Goal: Complete application form

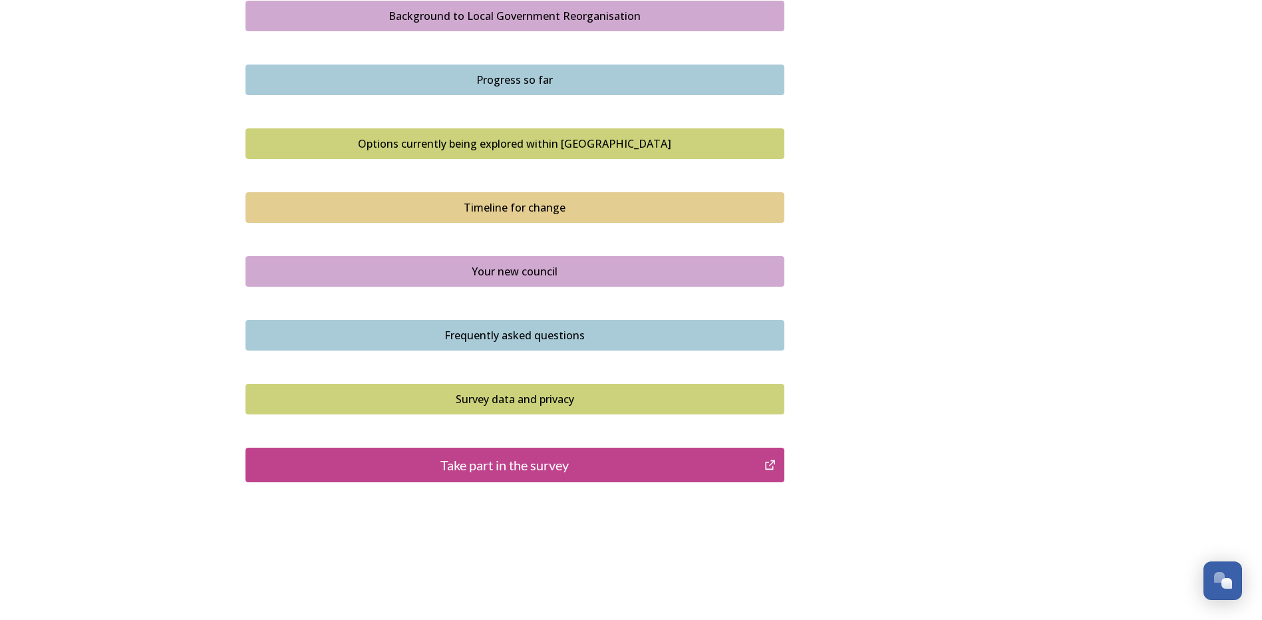
scroll to position [812, 0]
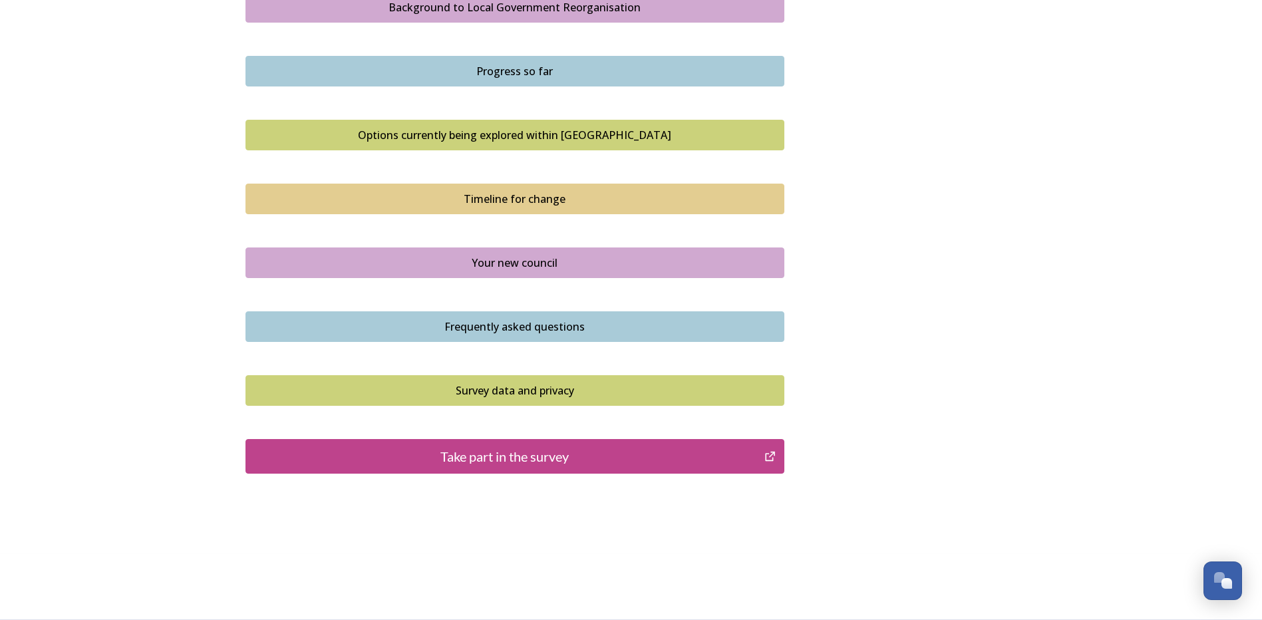
click at [373, 464] on div "Take part in the survey" at bounding box center [505, 456] width 505 height 20
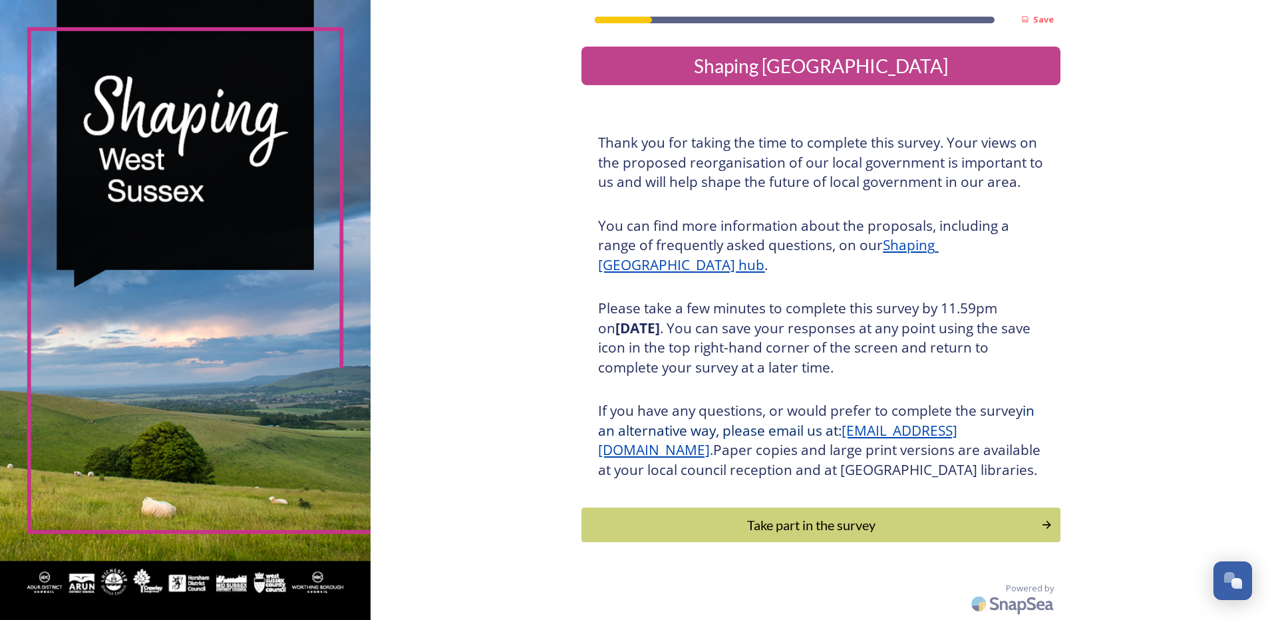
scroll to position [19, 0]
click at [665, 522] on div "Take part in the survey" at bounding box center [812, 525] width 450 height 20
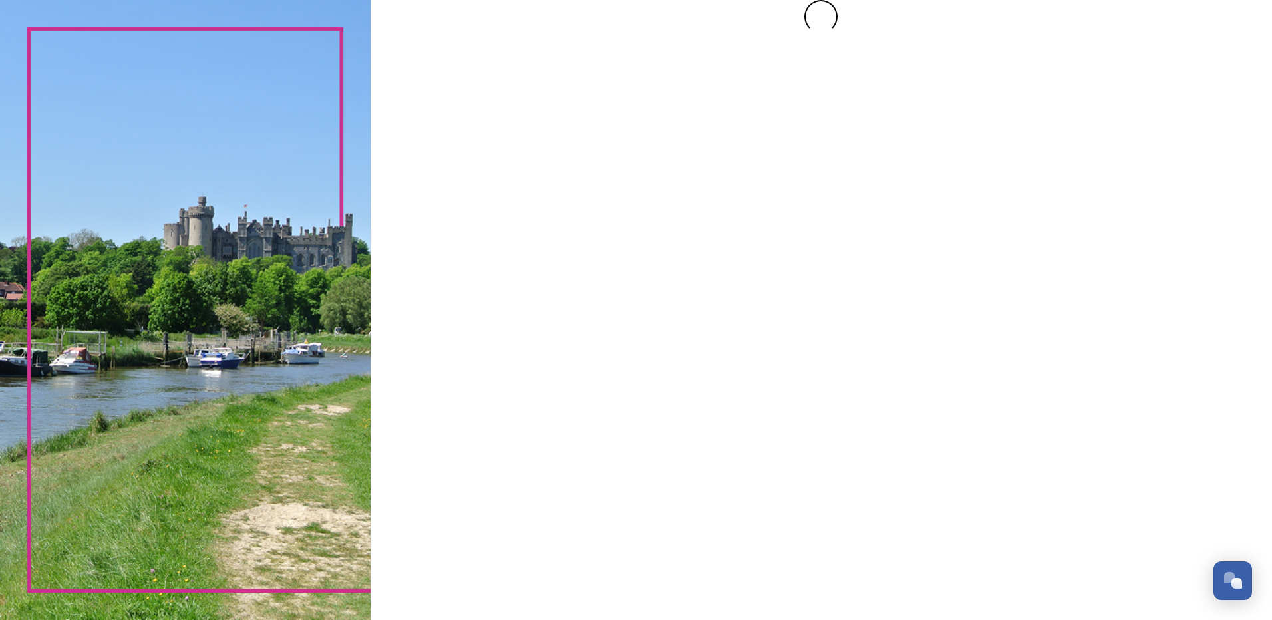
scroll to position [0, 0]
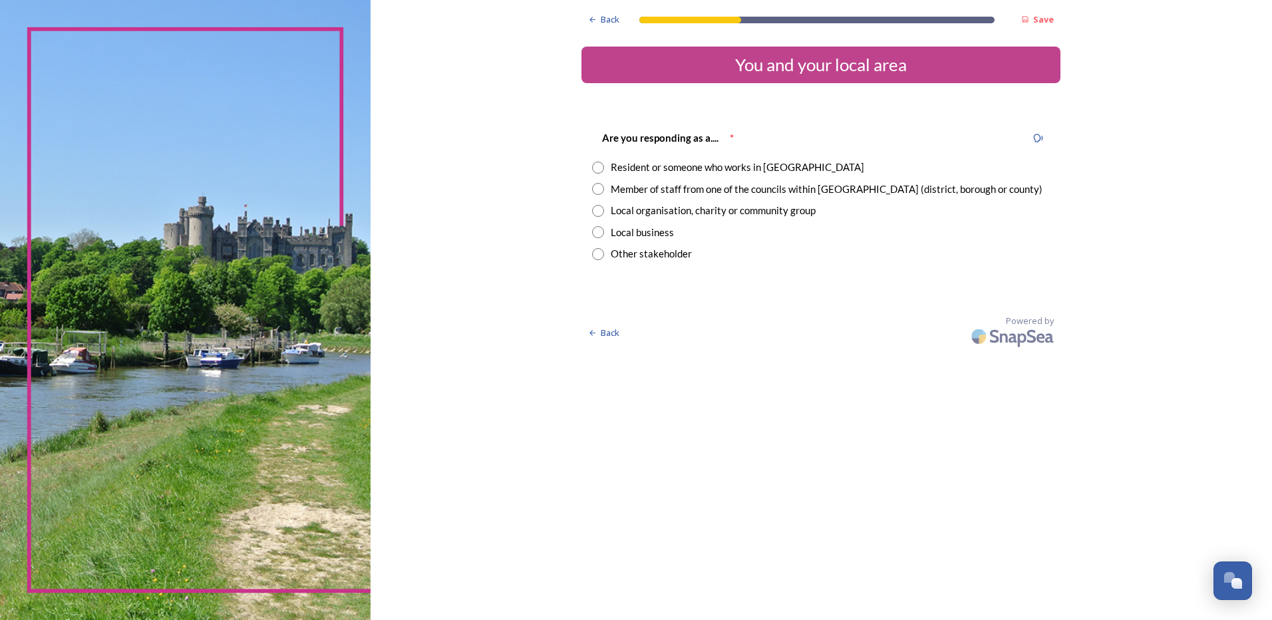
click at [602, 169] on input "radio" at bounding box center [598, 168] width 12 height 12
radio input "true"
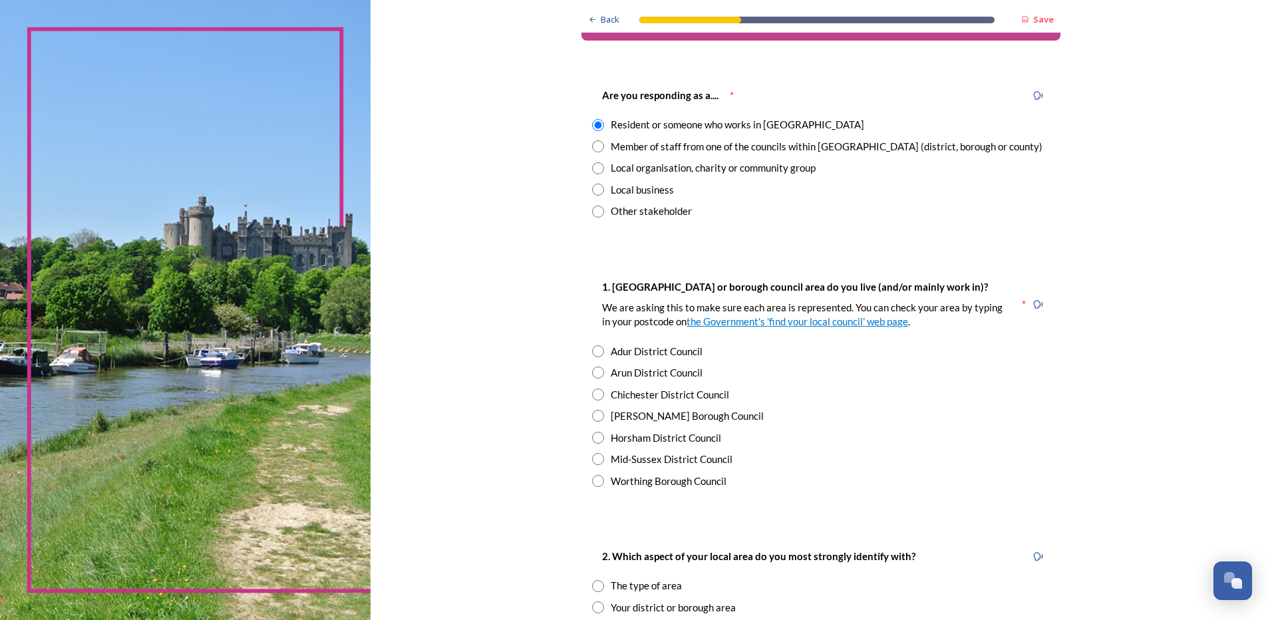
scroll to position [67, 0]
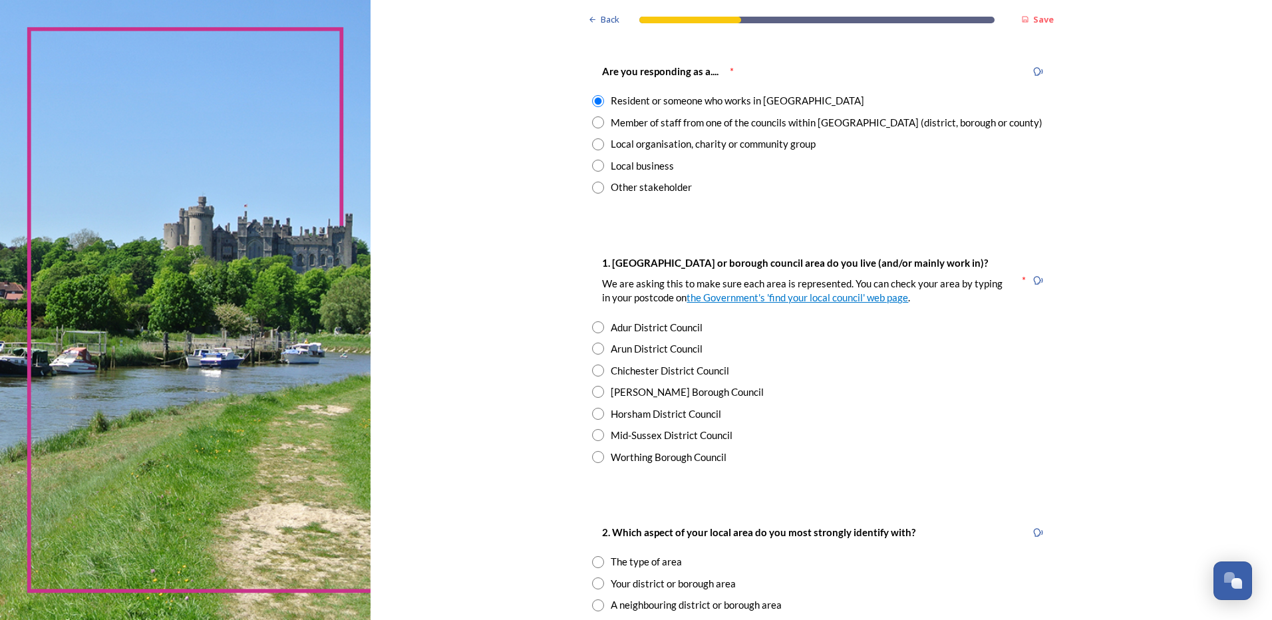
click at [594, 369] on input "radio" at bounding box center [598, 371] width 12 height 12
radio input "true"
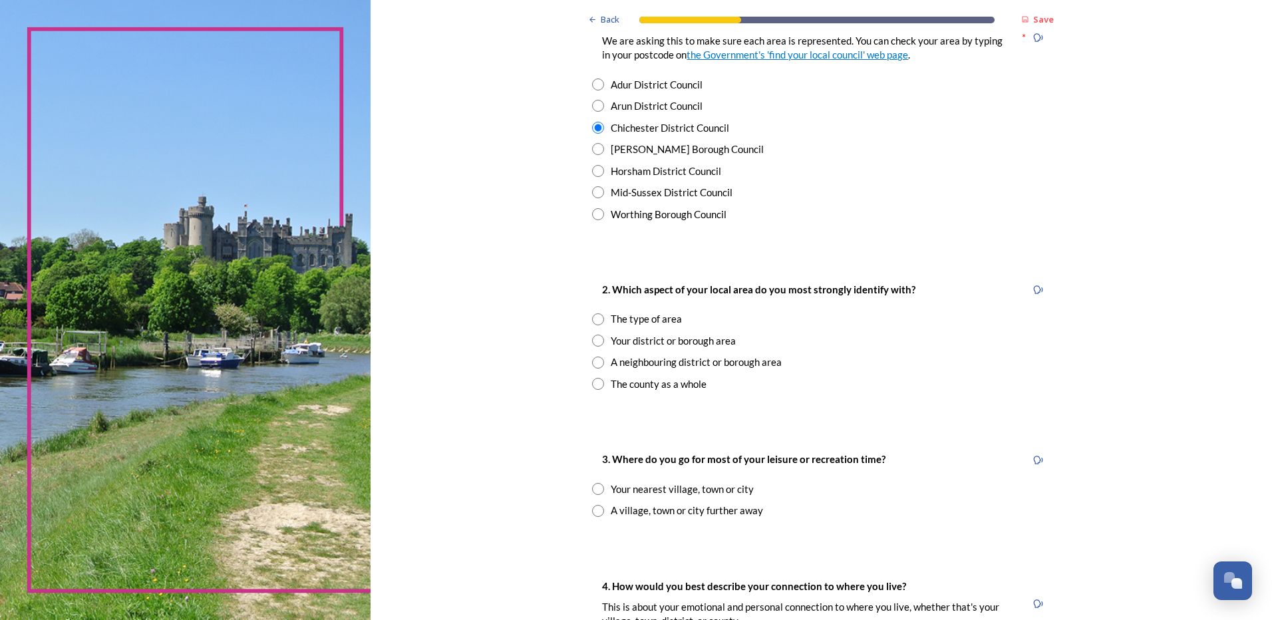
scroll to position [333, 0]
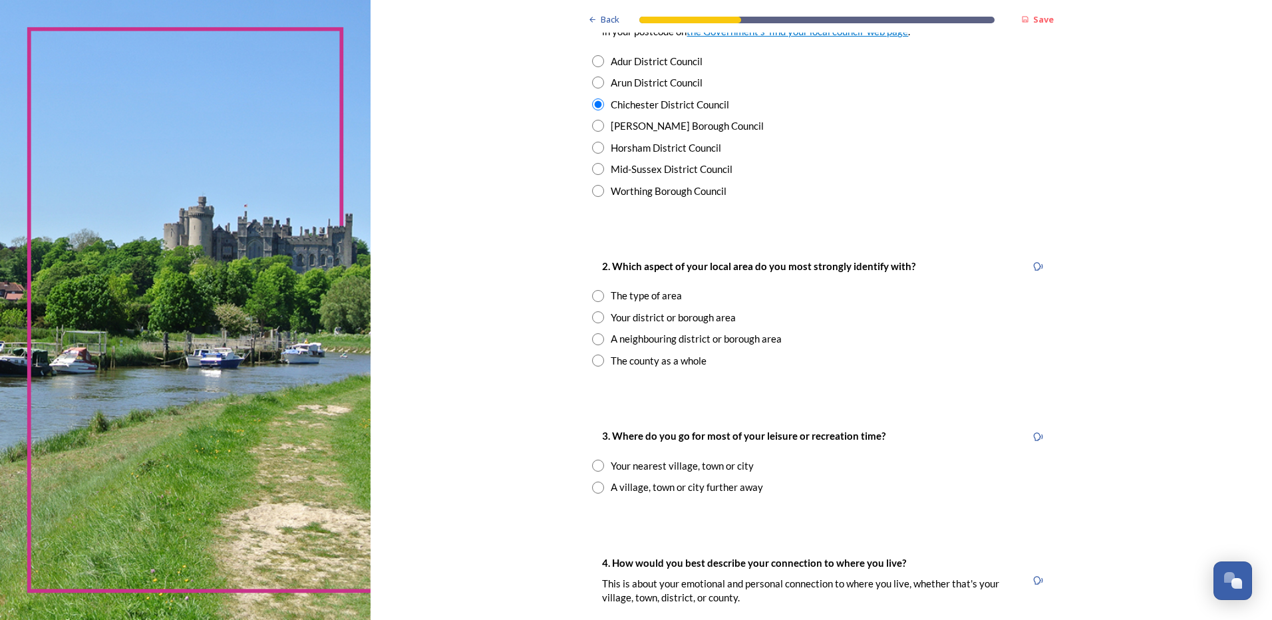
click at [592, 363] on input "radio" at bounding box center [598, 361] width 12 height 12
radio input "true"
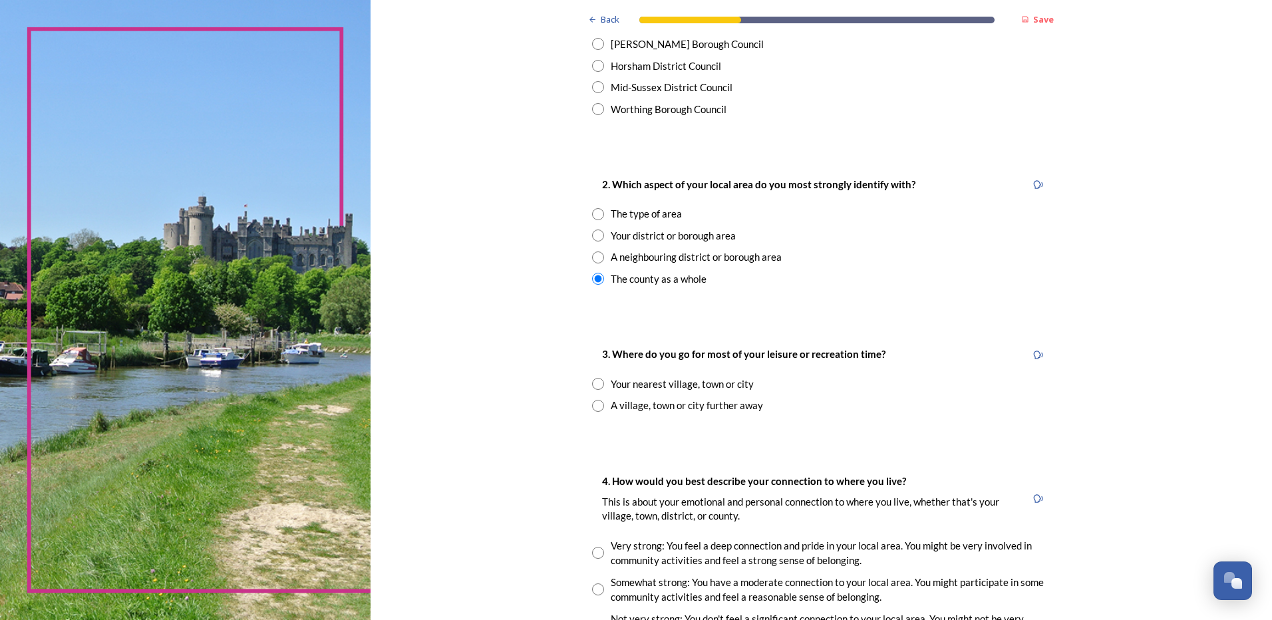
scroll to position [466, 0]
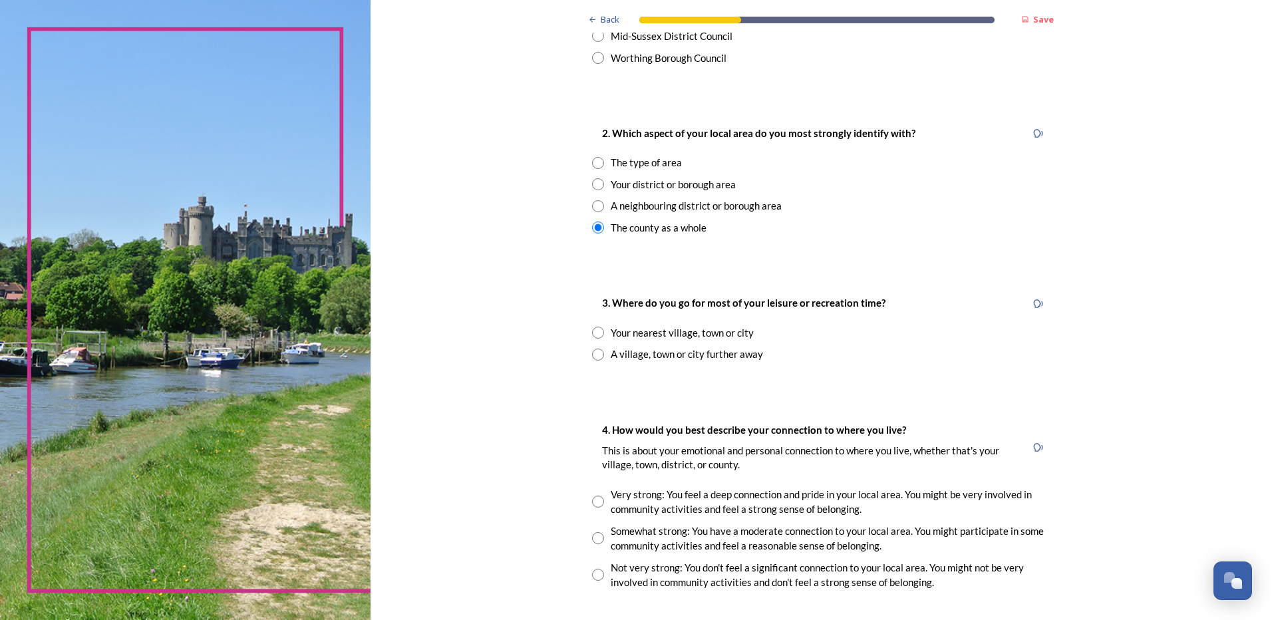
click at [597, 336] on input "radio" at bounding box center [598, 333] width 12 height 12
radio input "true"
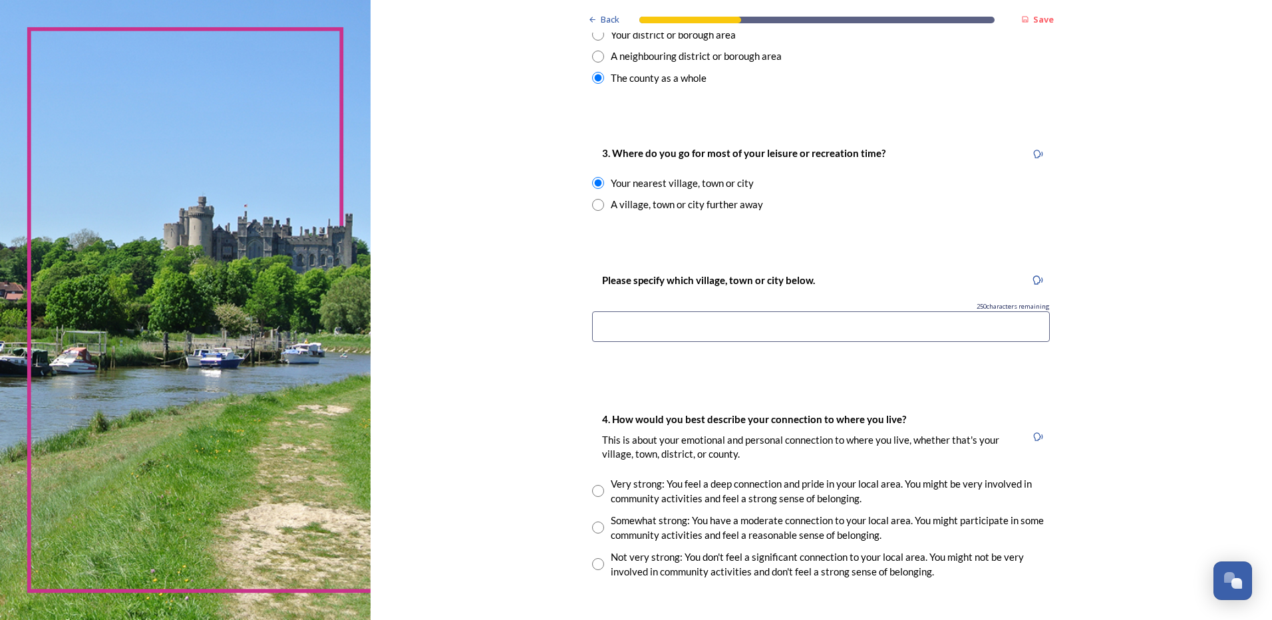
scroll to position [665, 0]
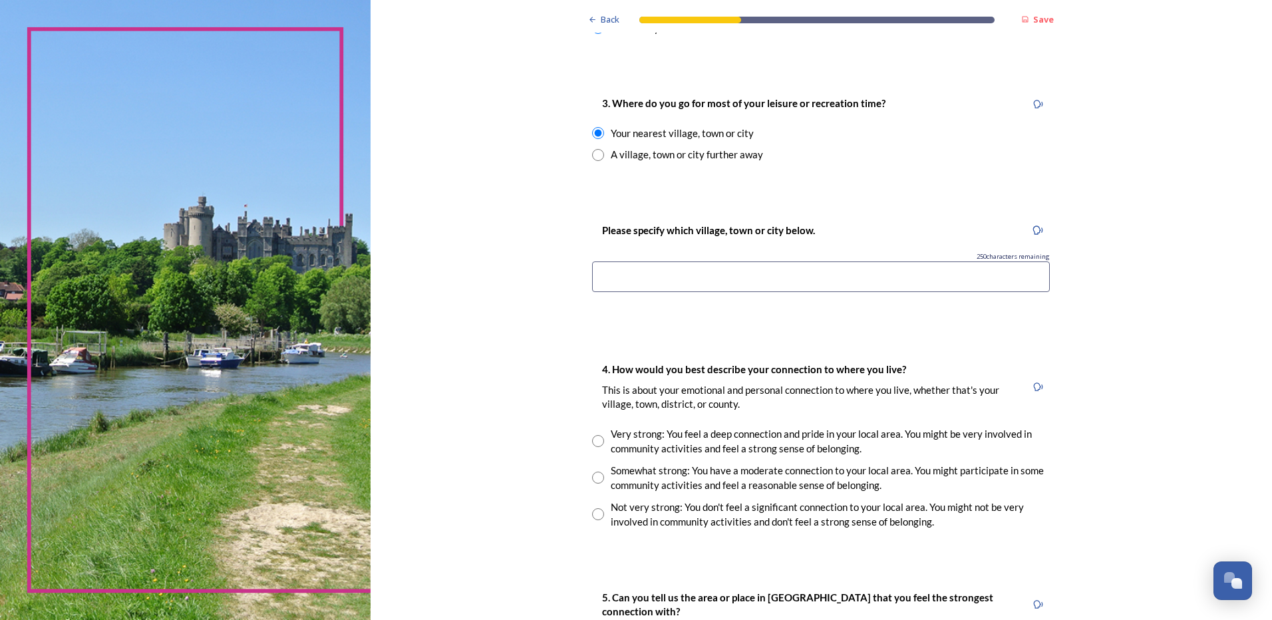
click at [709, 276] on input at bounding box center [821, 276] width 458 height 31
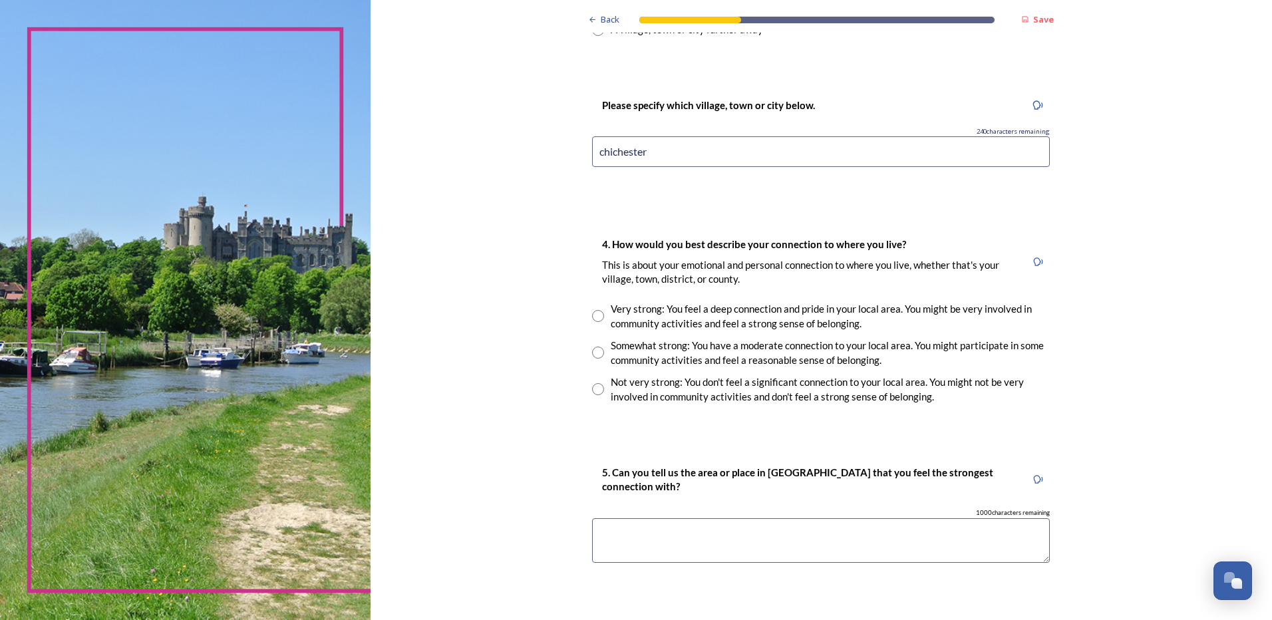
scroll to position [865, 0]
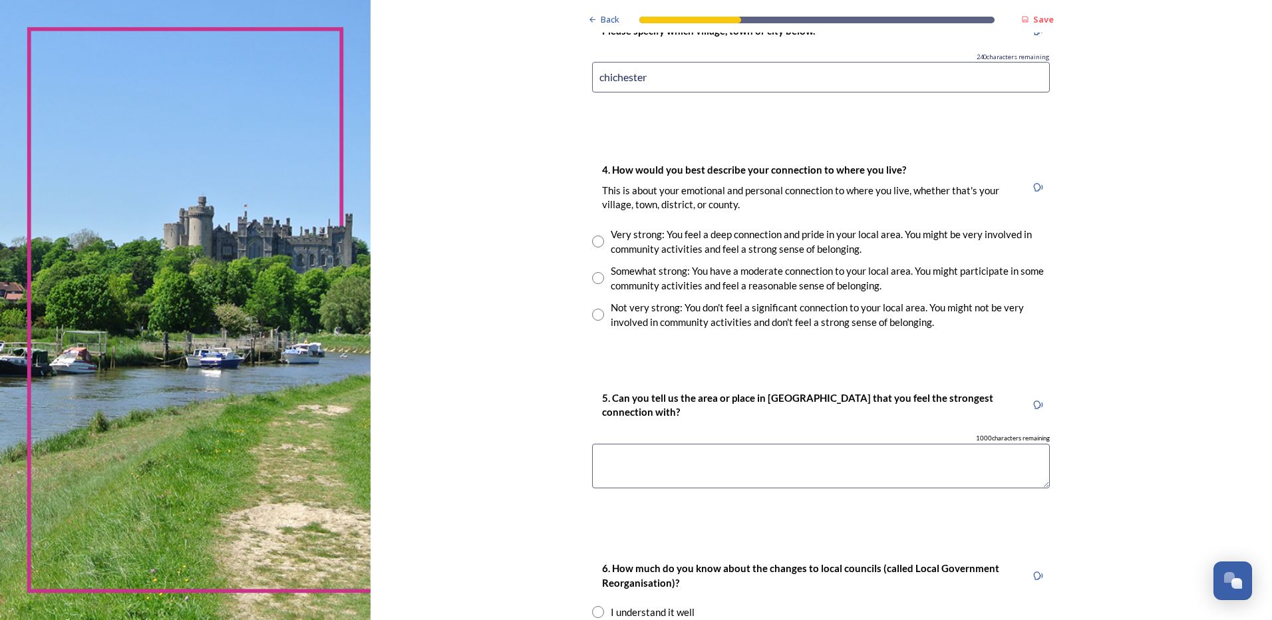
type input "chichester"
click at [595, 242] on input "radio" at bounding box center [598, 242] width 12 height 12
radio input "true"
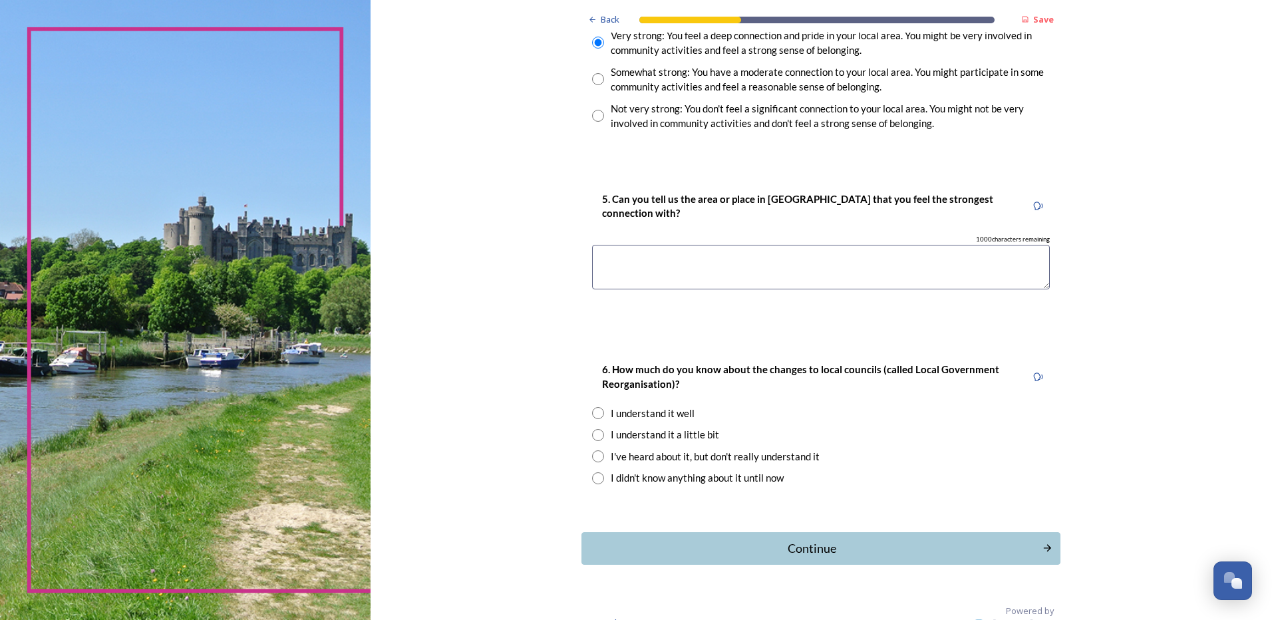
scroll to position [1064, 0]
click at [714, 257] on textarea at bounding box center [821, 266] width 458 height 45
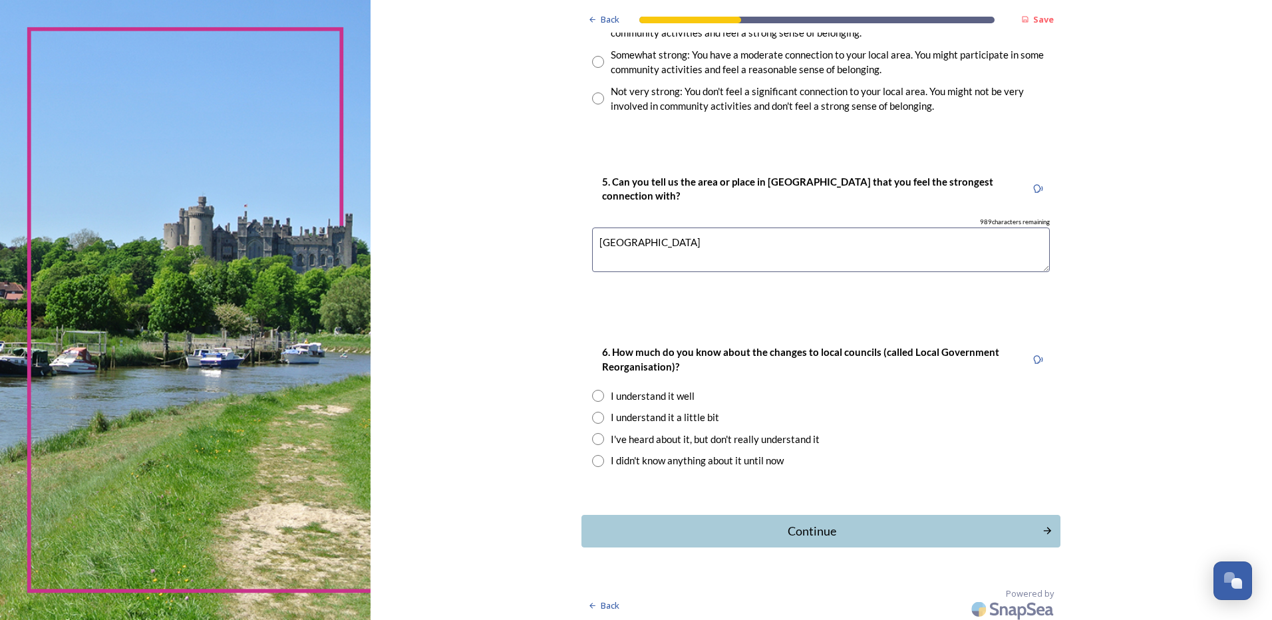
scroll to position [1086, 0]
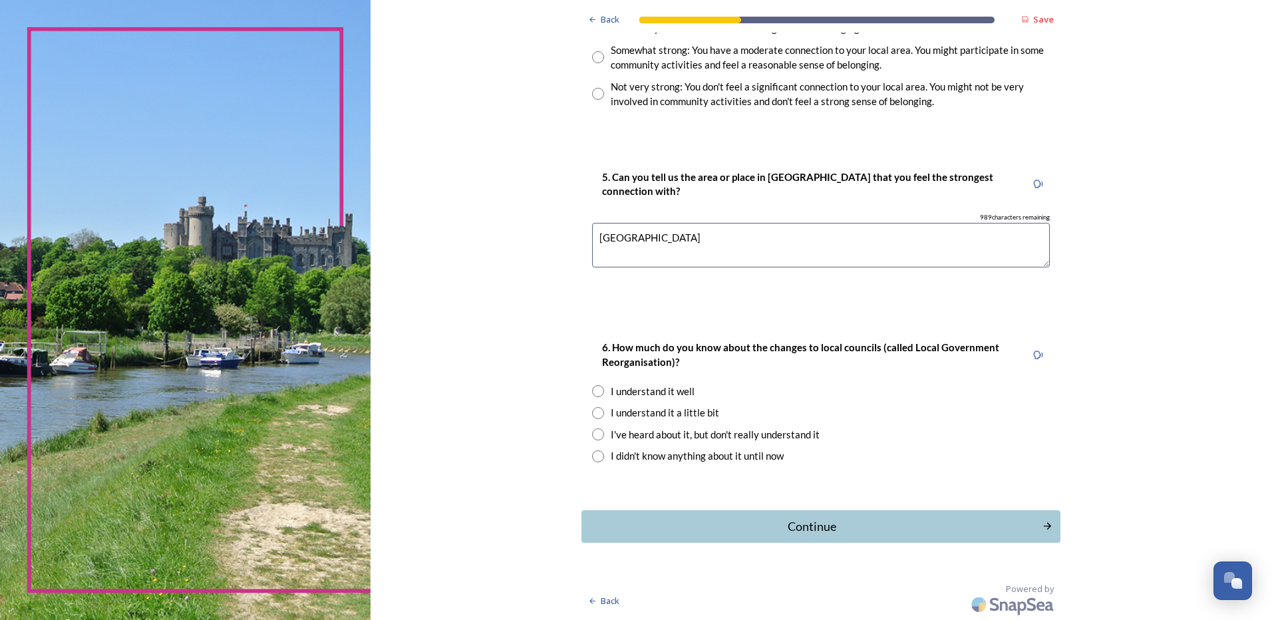
type textarea "West Sussex"
click at [592, 393] on input "radio" at bounding box center [598, 391] width 12 height 12
radio input "true"
click at [747, 536] on button "Continue" at bounding box center [821, 526] width 484 height 33
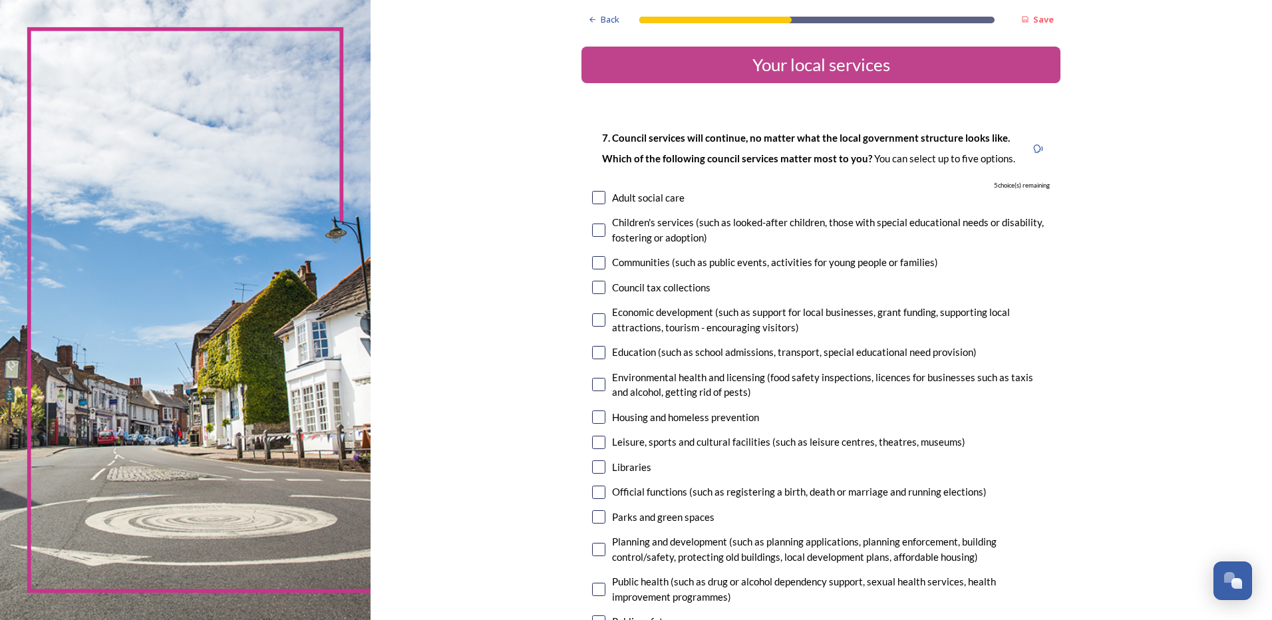
click at [594, 232] on input "checkbox" at bounding box center [598, 230] width 13 height 13
checkbox input "true"
click at [595, 199] on input "checkbox" at bounding box center [598, 197] width 13 height 13
checkbox input "true"
click at [597, 285] on input "checkbox" at bounding box center [598, 287] width 13 height 13
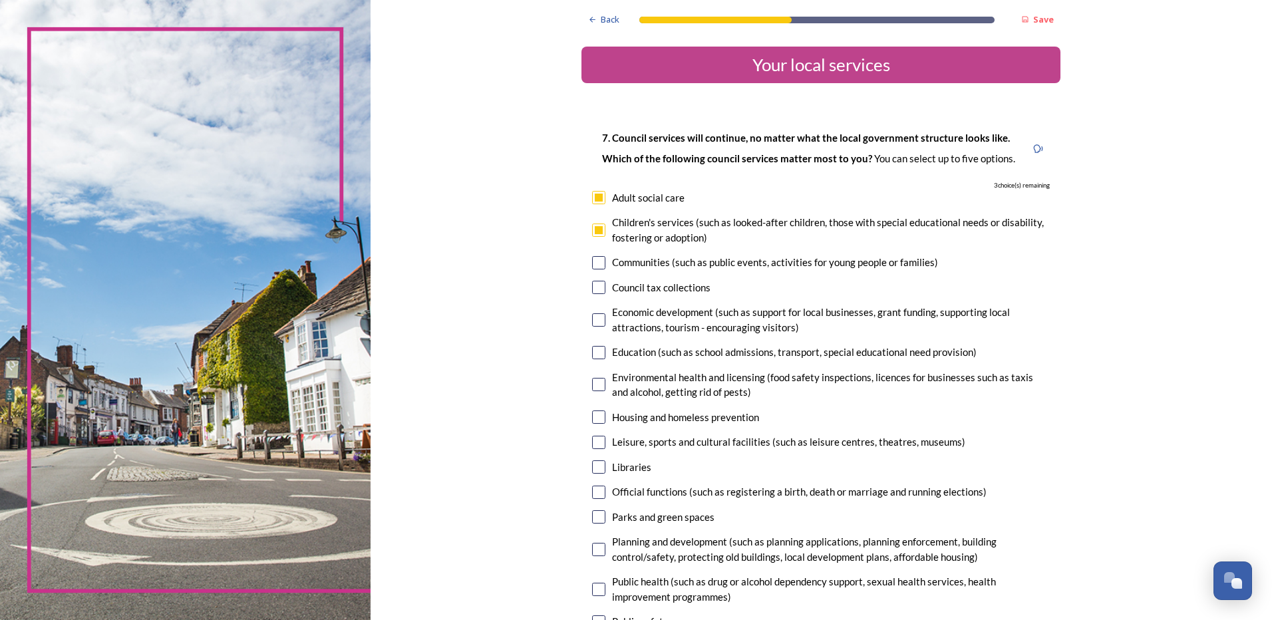
checkbox input "true"
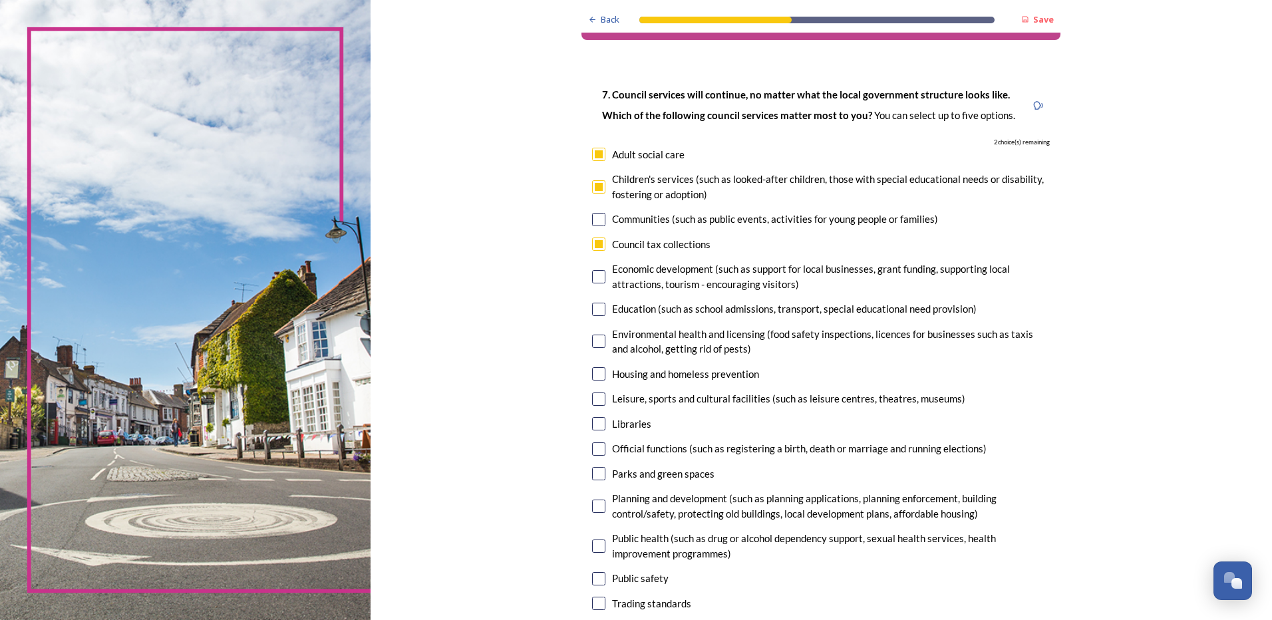
scroll to position [133, 0]
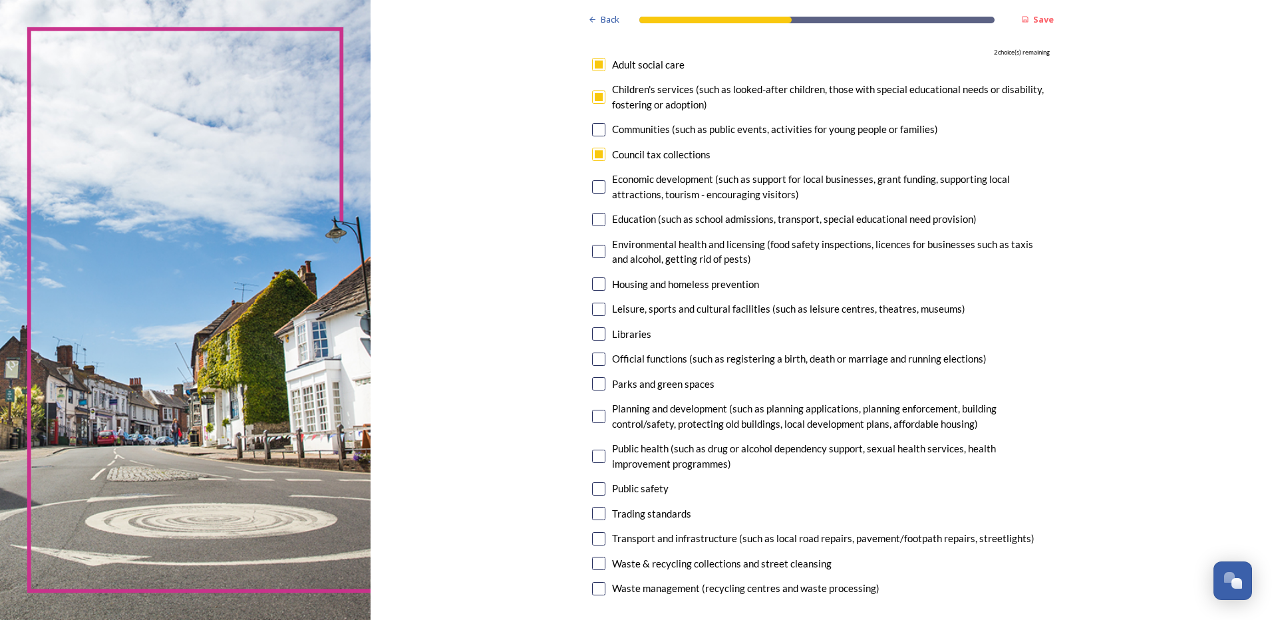
click at [596, 220] on input "checkbox" at bounding box center [598, 219] width 13 height 13
checkbox input "true"
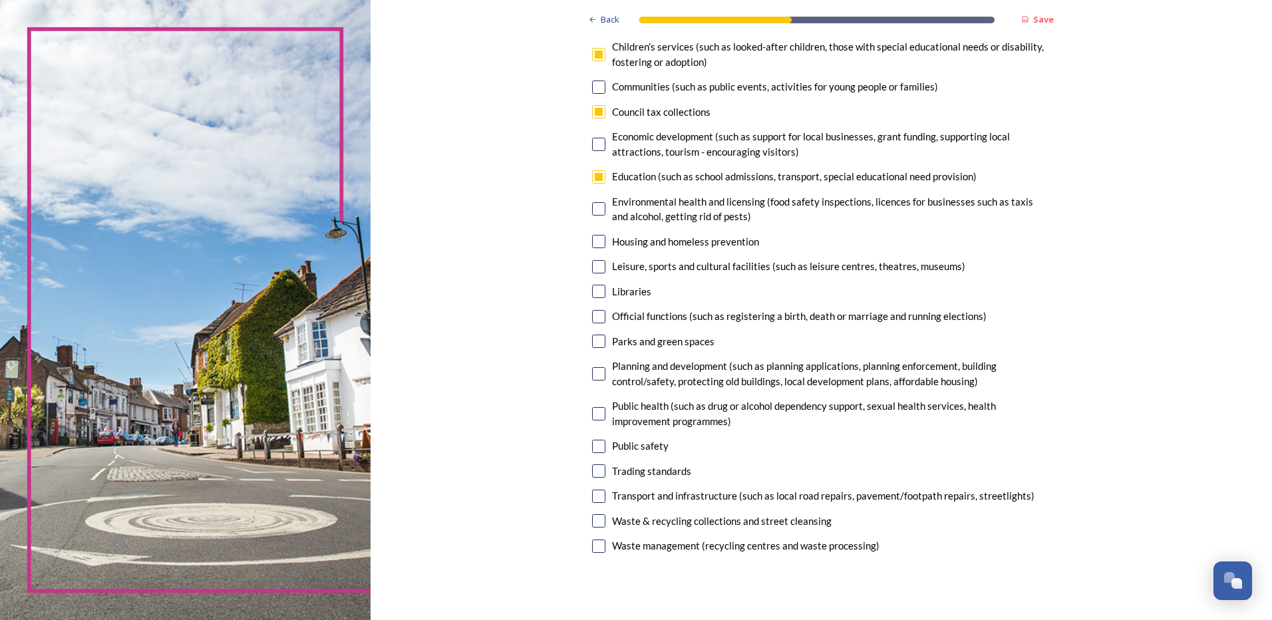
scroll to position [200, 0]
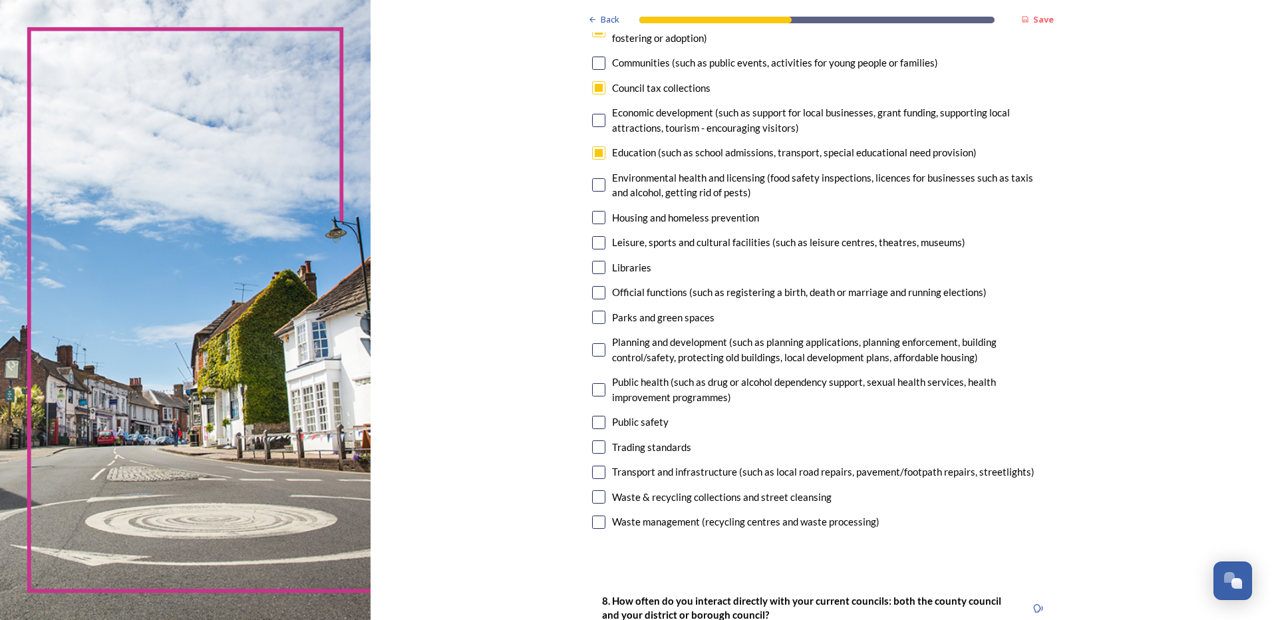
click at [592, 317] on input "checkbox" at bounding box center [598, 317] width 13 height 13
checkbox input "true"
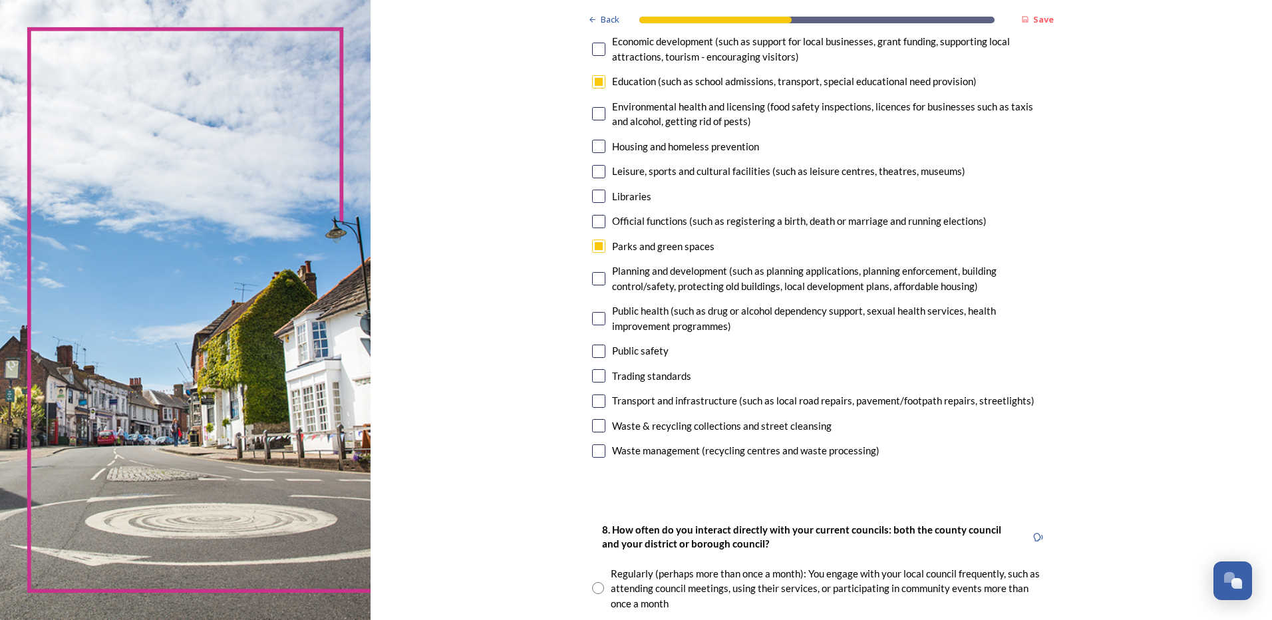
scroll to position [532, 0]
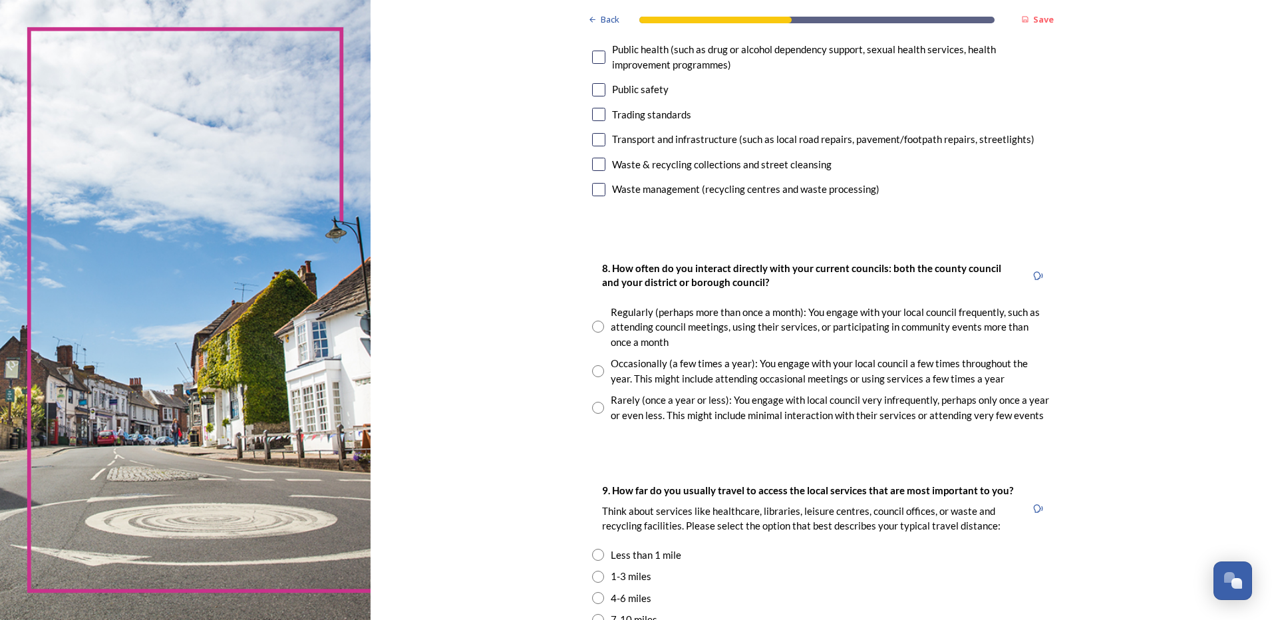
click at [595, 327] on input "radio" at bounding box center [598, 327] width 12 height 12
radio input "true"
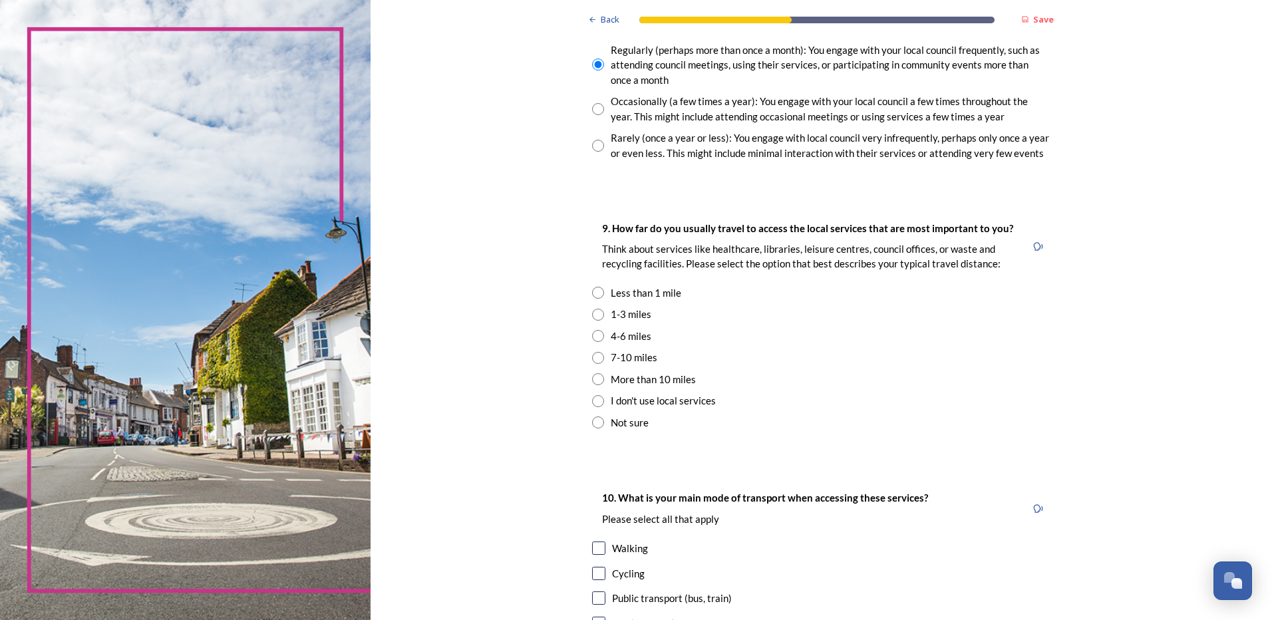
scroll to position [798, 0]
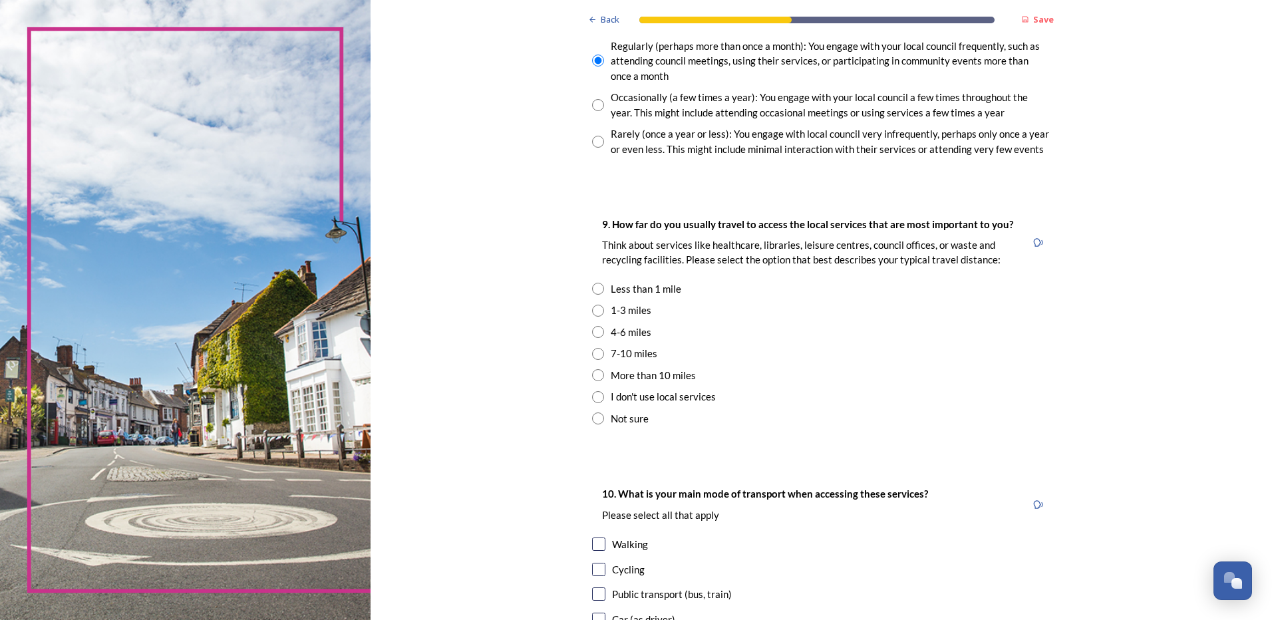
click at [592, 311] on input "radio" at bounding box center [598, 311] width 12 height 12
radio input "true"
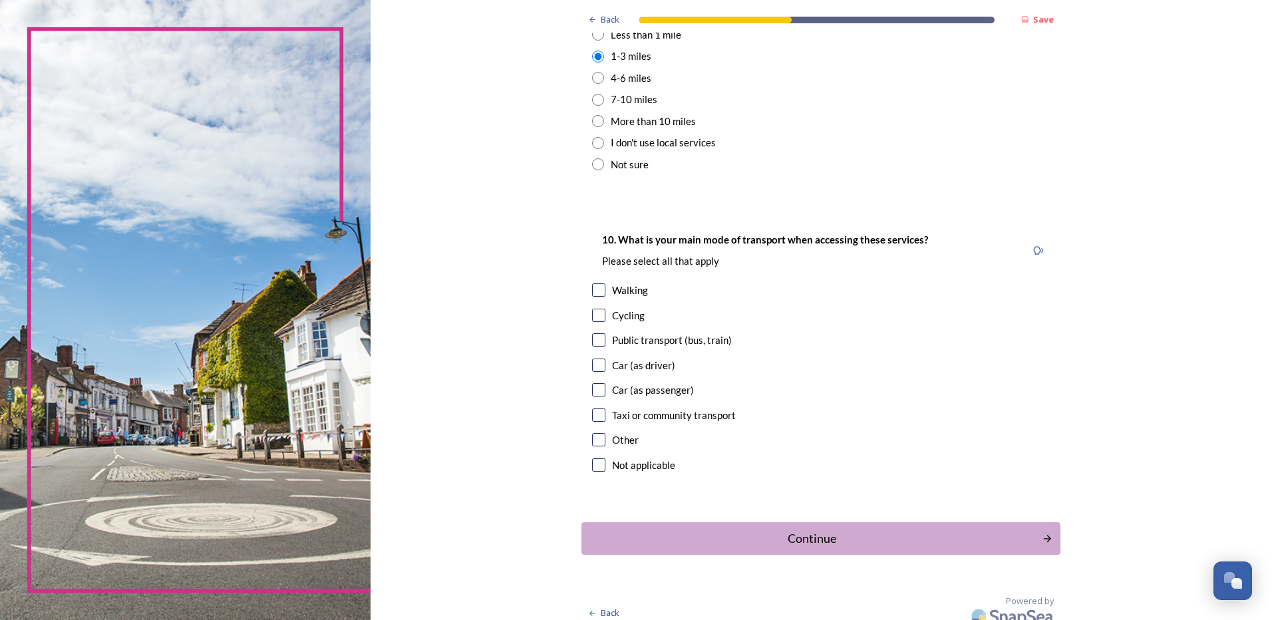
scroll to position [1064, 0]
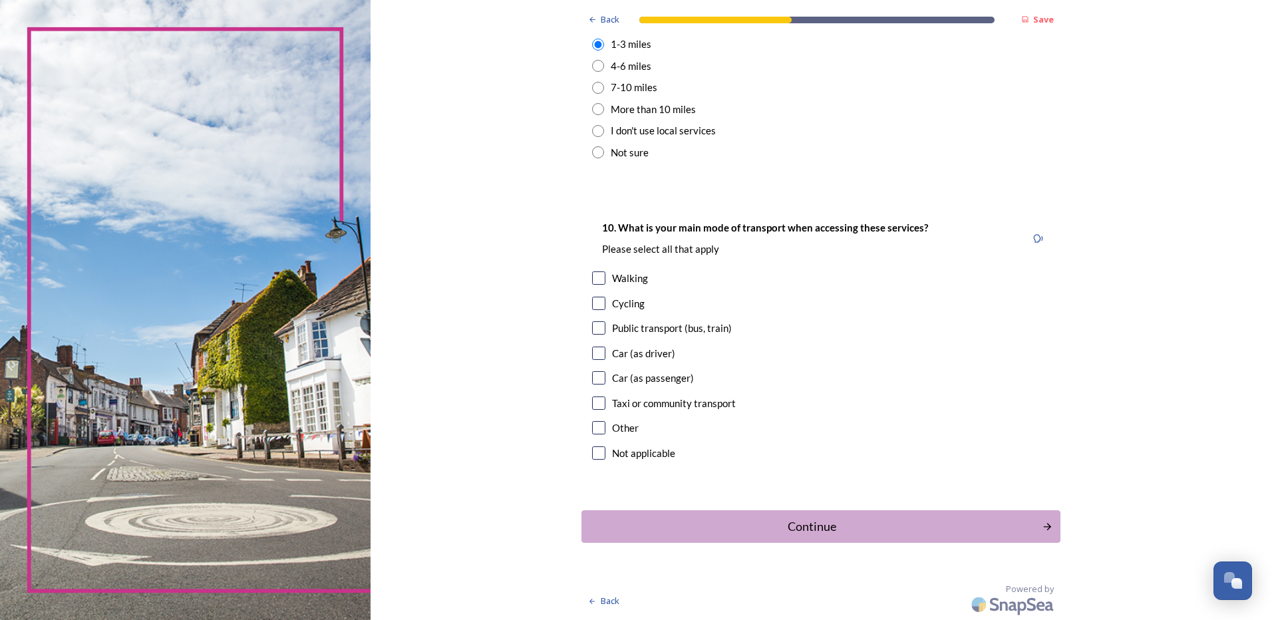
click at [593, 355] on input "checkbox" at bounding box center [598, 353] width 13 height 13
checkbox input "true"
click at [595, 276] on input "checkbox" at bounding box center [598, 277] width 13 height 13
checkbox input "true"
click at [803, 528] on div "Continue" at bounding box center [812, 527] width 450 height 18
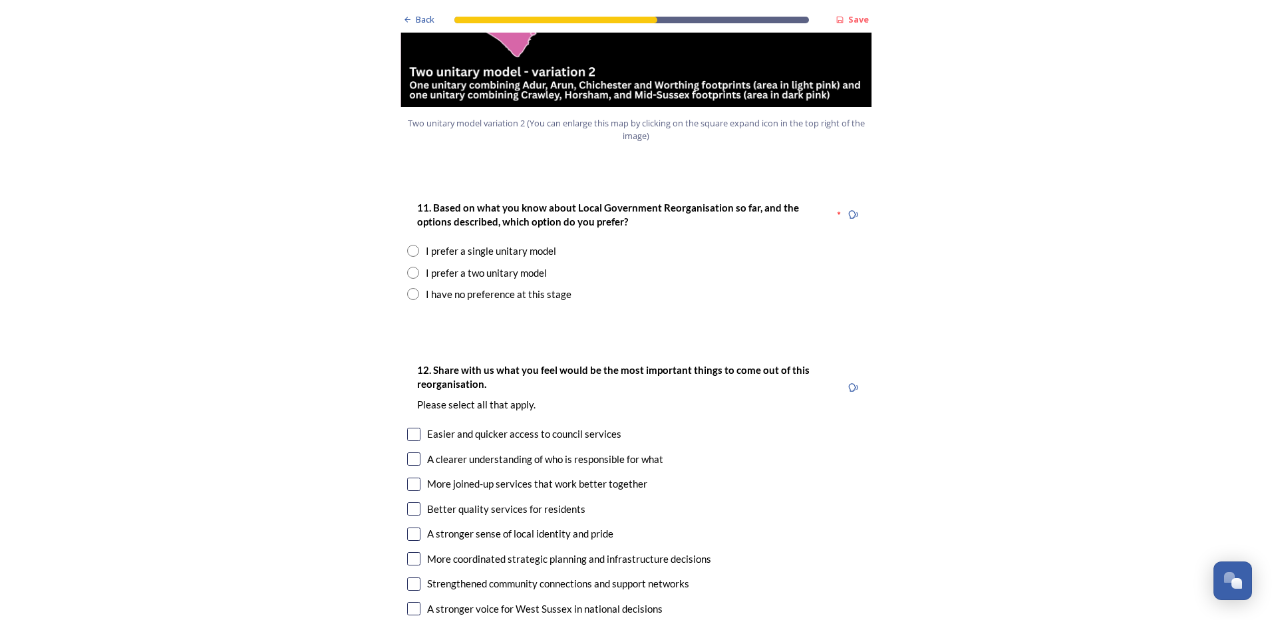
scroll to position [1663, 0]
click at [408, 243] on input "radio" at bounding box center [413, 249] width 12 height 12
radio input "true"
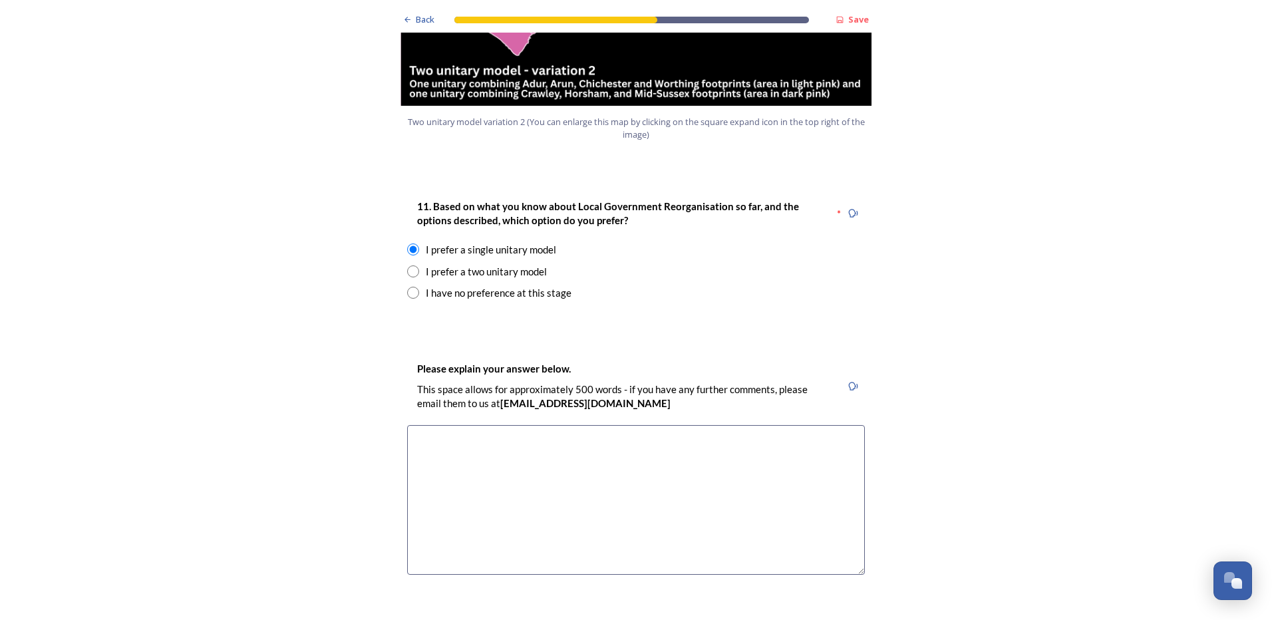
click at [327, 328] on div "Back Save Prioritising future services As explained on our Shaping West Sussex …" at bounding box center [636, 557] width 1272 height 4441
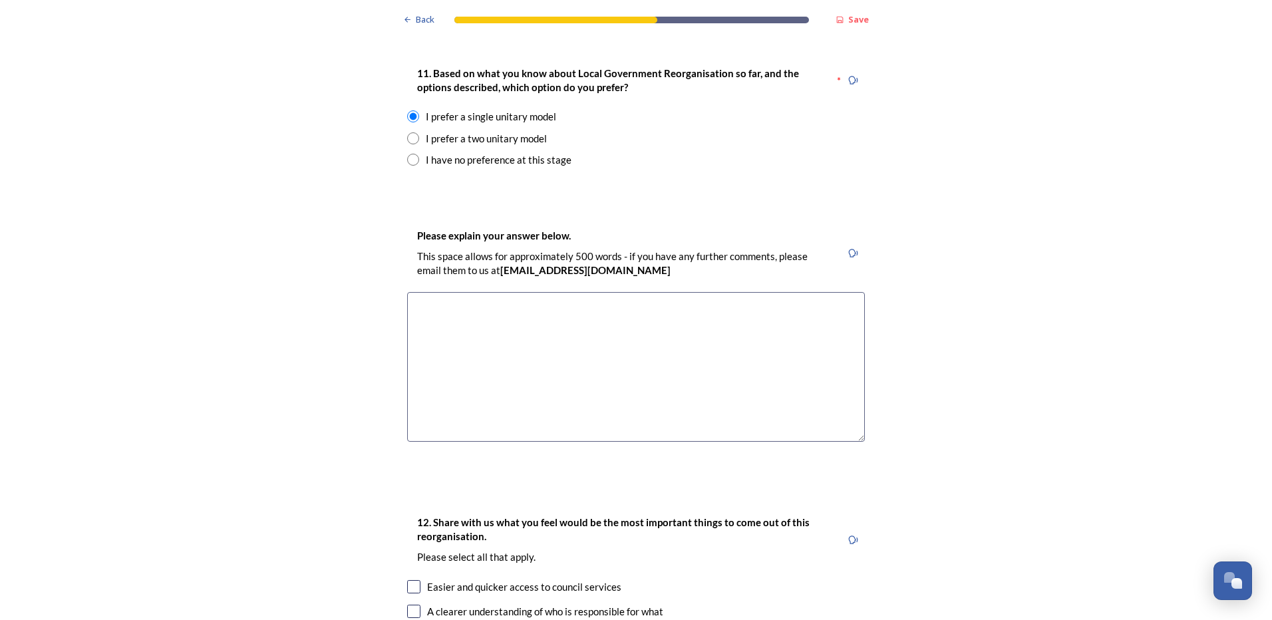
click at [466, 292] on textarea at bounding box center [636, 367] width 458 height 150
click at [953, 327] on div "Back Save Prioritising future services As explained on our Shaping West Sussex …" at bounding box center [636, 424] width 1272 height 4441
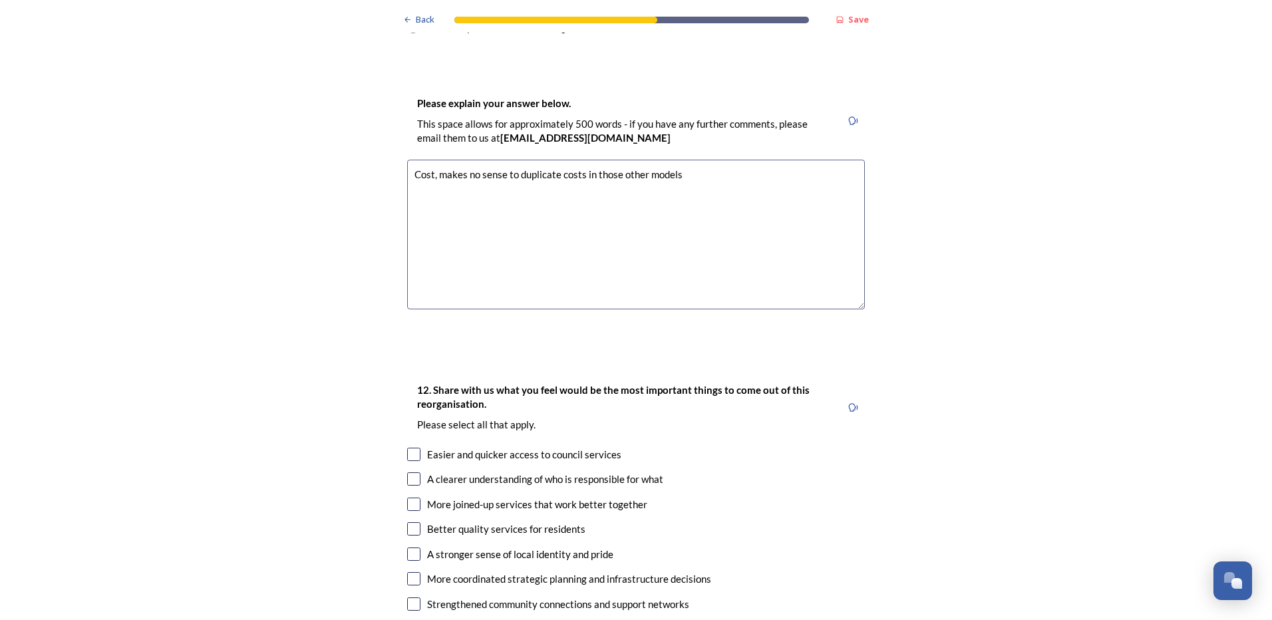
scroll to position [1929, 0]
click at [675, 159] on textarea "Cost, makes no sense to duplicate costs in those other models" at bounding box center [636, 234] width 458 height 150
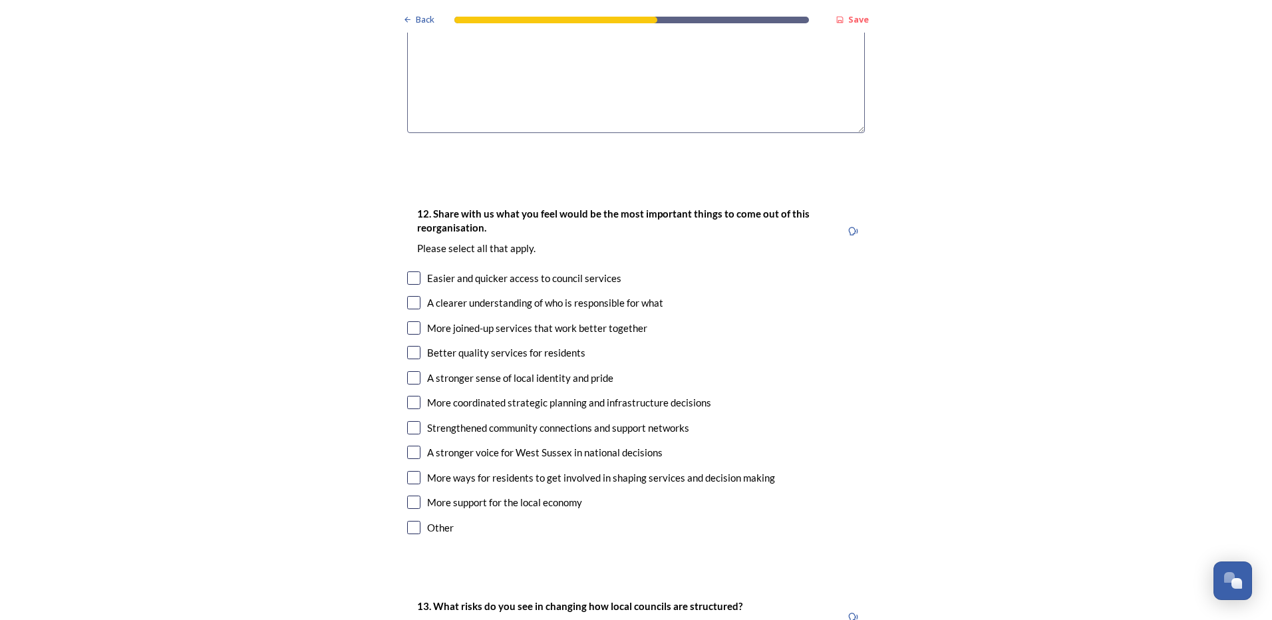
scroll to position [2129, 0]
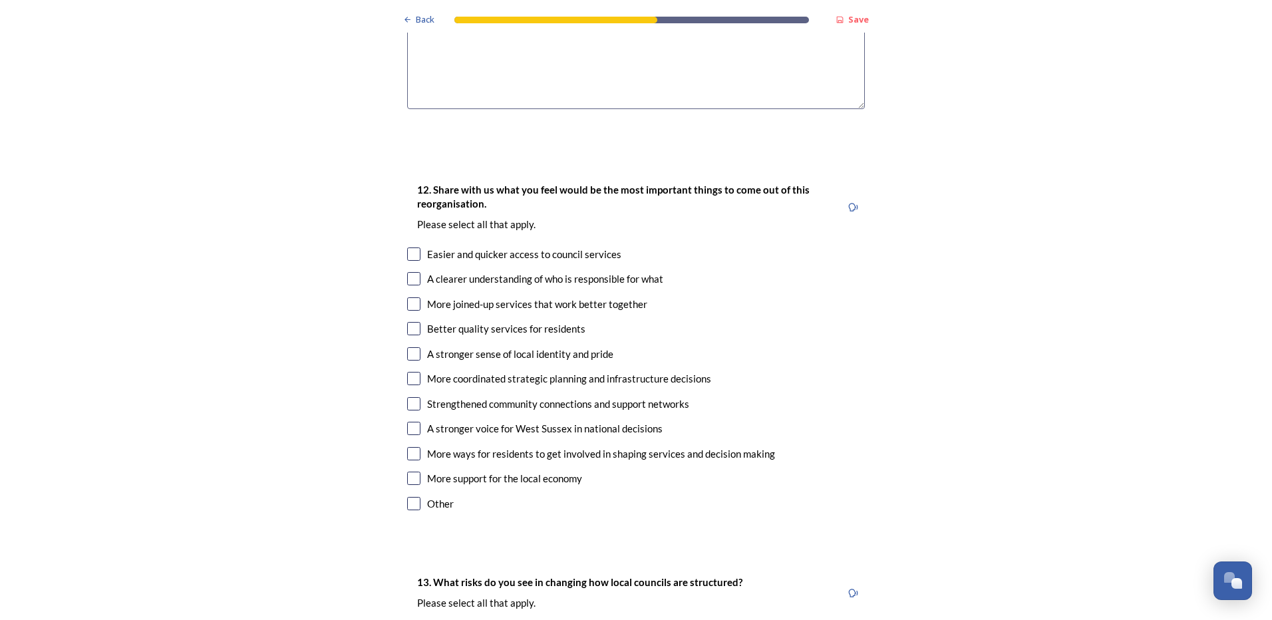
type textarea "Cost, makes no sense to duplicate costs in those other models - totally goes ag…"
click at [408, 297] on input "checkbox" at bounding box center [413, 303] width 13 height 13
checkbox input "true"
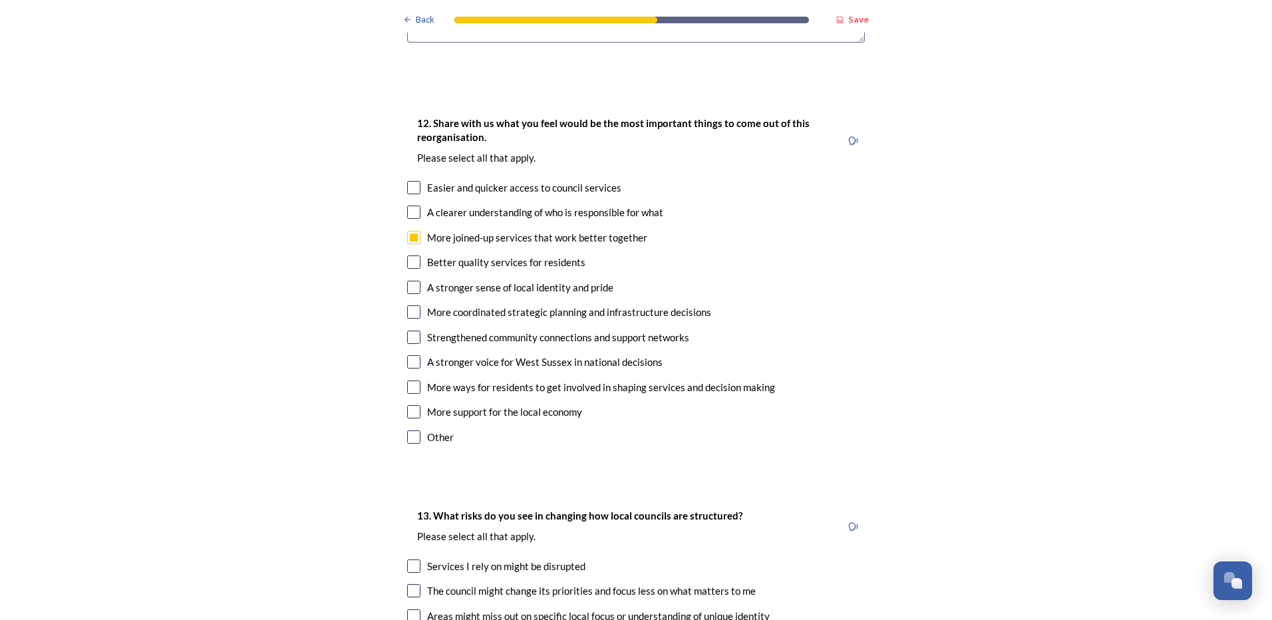
click at [414, 305] on input "checkbox" at bounding box center [413, 311] width 13 height 13
checkbox input "true"
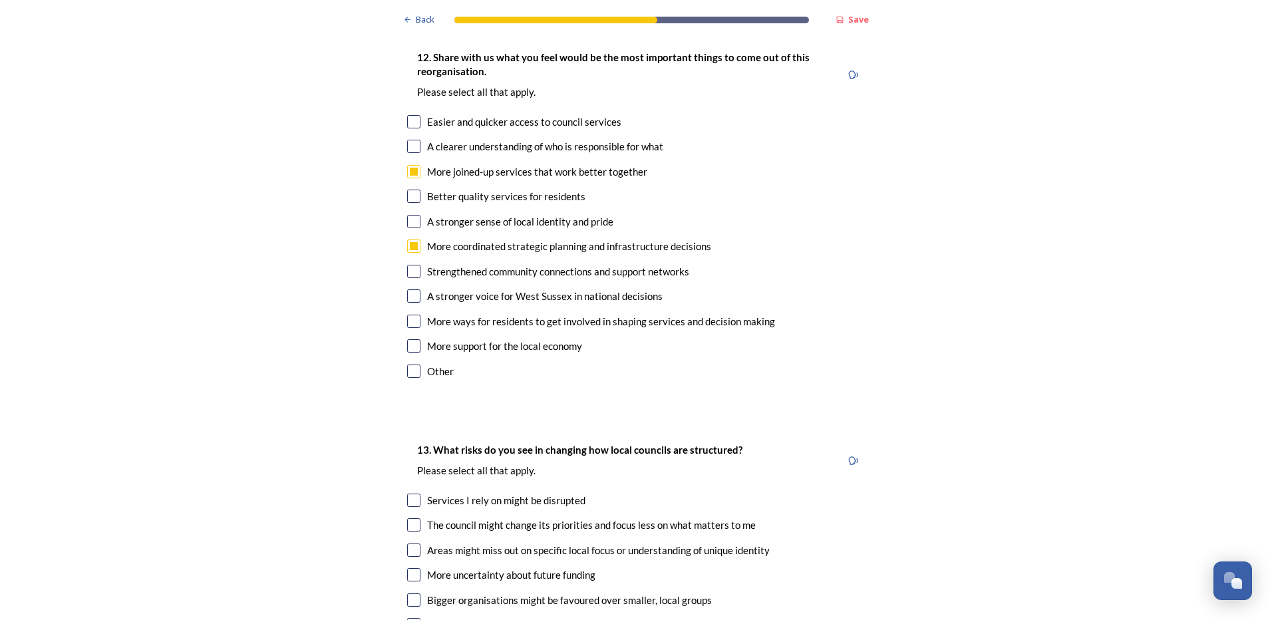
scroll to position [2262, 0]
click at [407, 289] on input "checkbox" at bounding box center [413, 295] width 13 height 13
checkbox input "true"
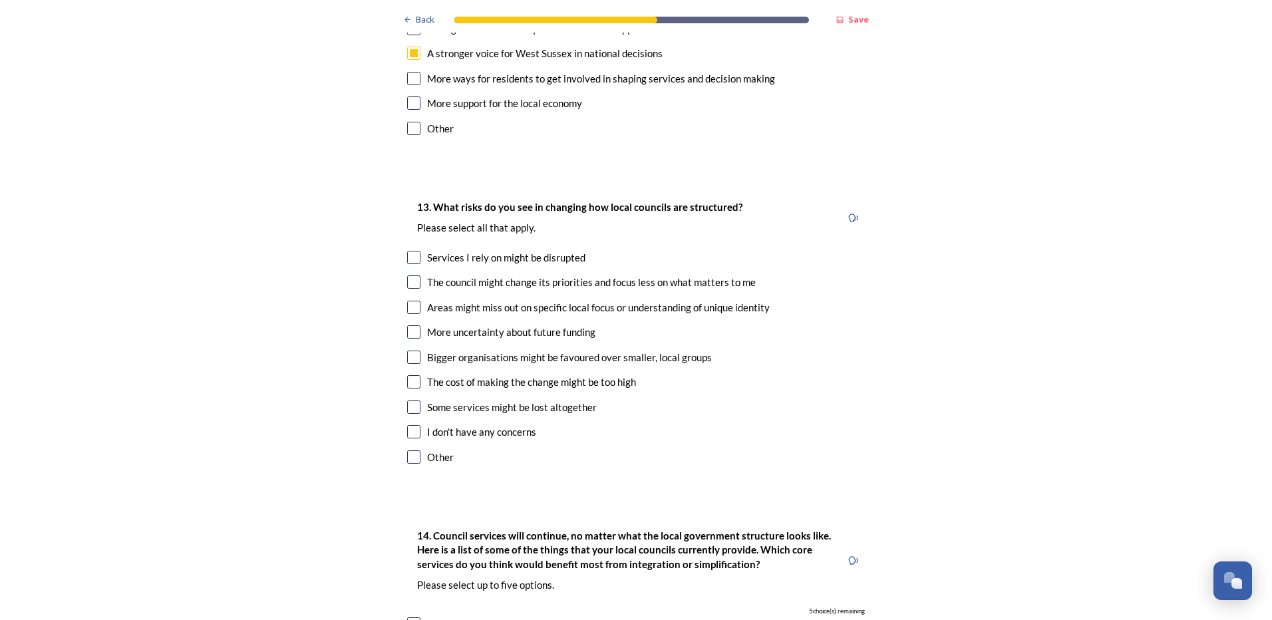
scroll to position [2528, 0]
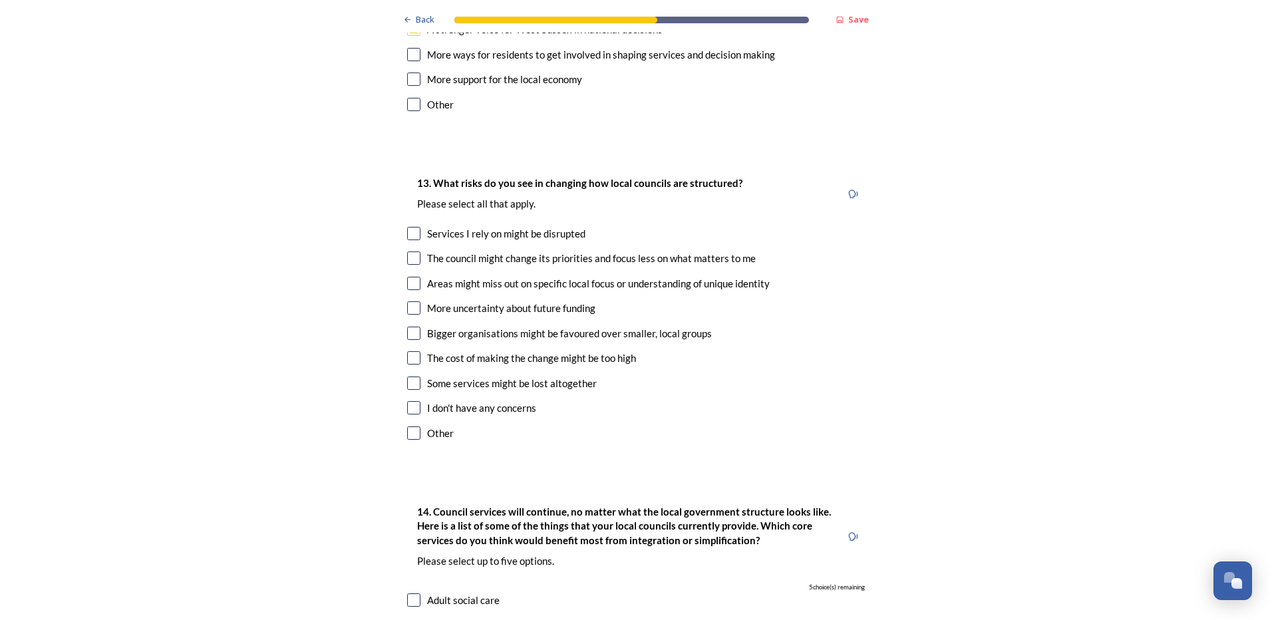
click at [410, 401] on input "checkbox" at bounding box center [413, 407] width 13 height 13
checkbox input "true"
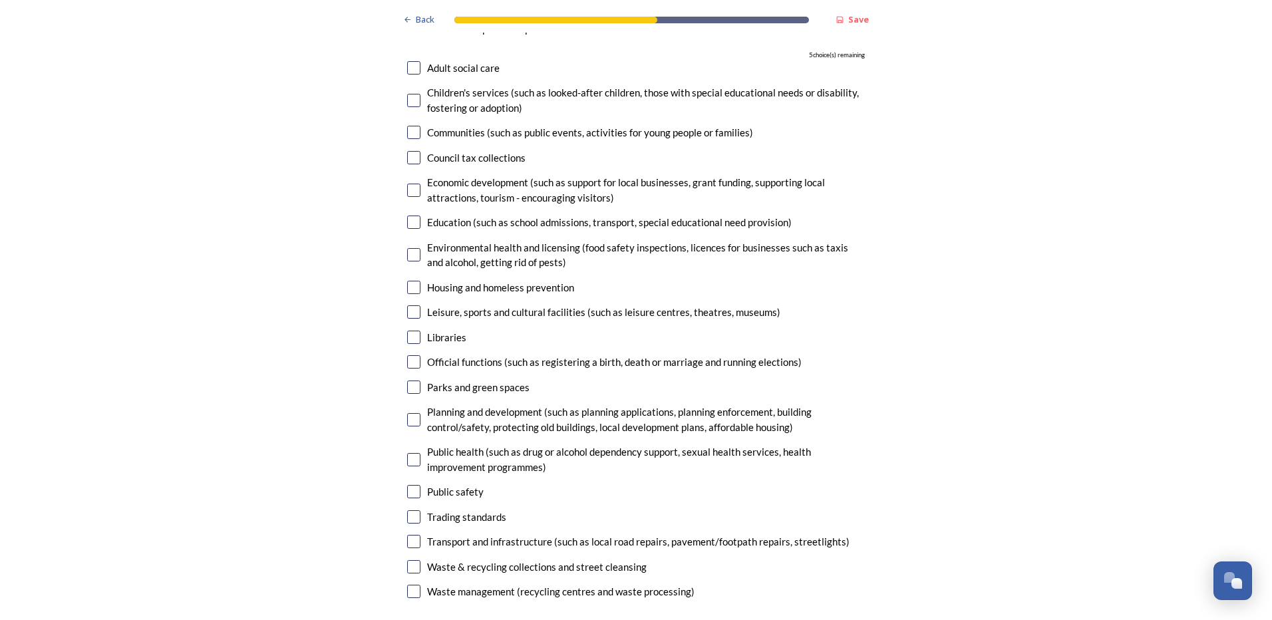
scroll to position [2994, 0]
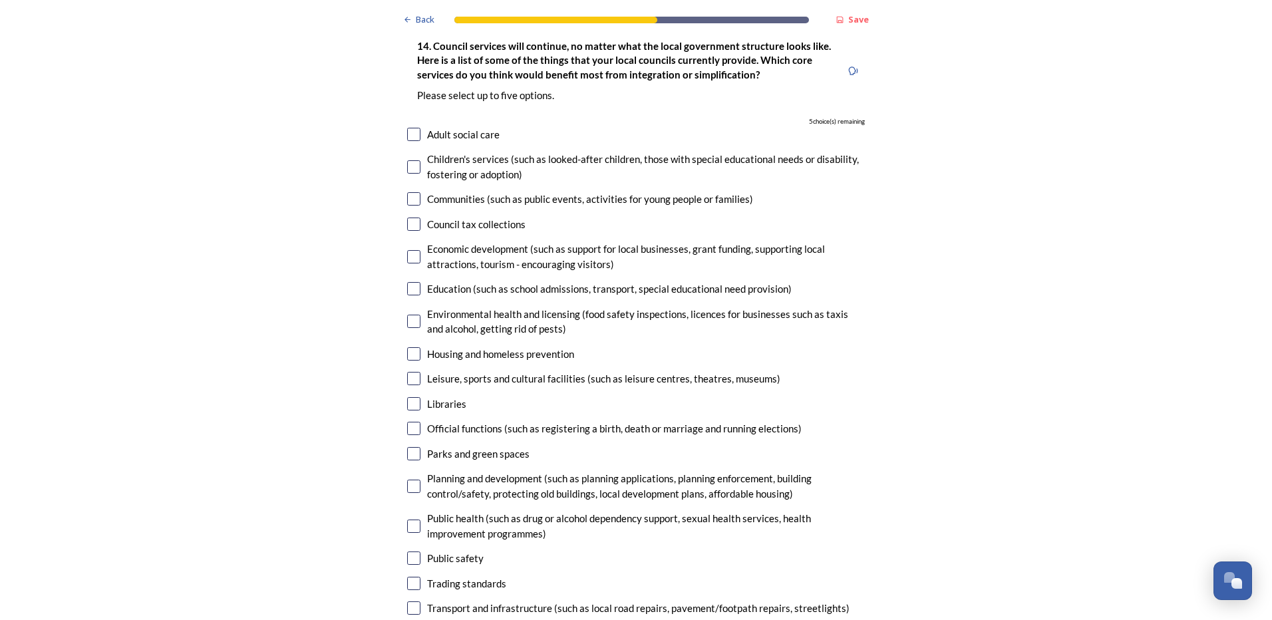
click at [408, 128] on input "checkbox" at bounding box center [413, 134] width 13 height 13
checkbox input "true"
click at [411, 160] on input "checkbox" at bounding box center [413, 166] width 13 height 13
checkbox input "true"
click at [410, 192] on input "checkbox" at bounding box center [413, 198] width 13 height 13
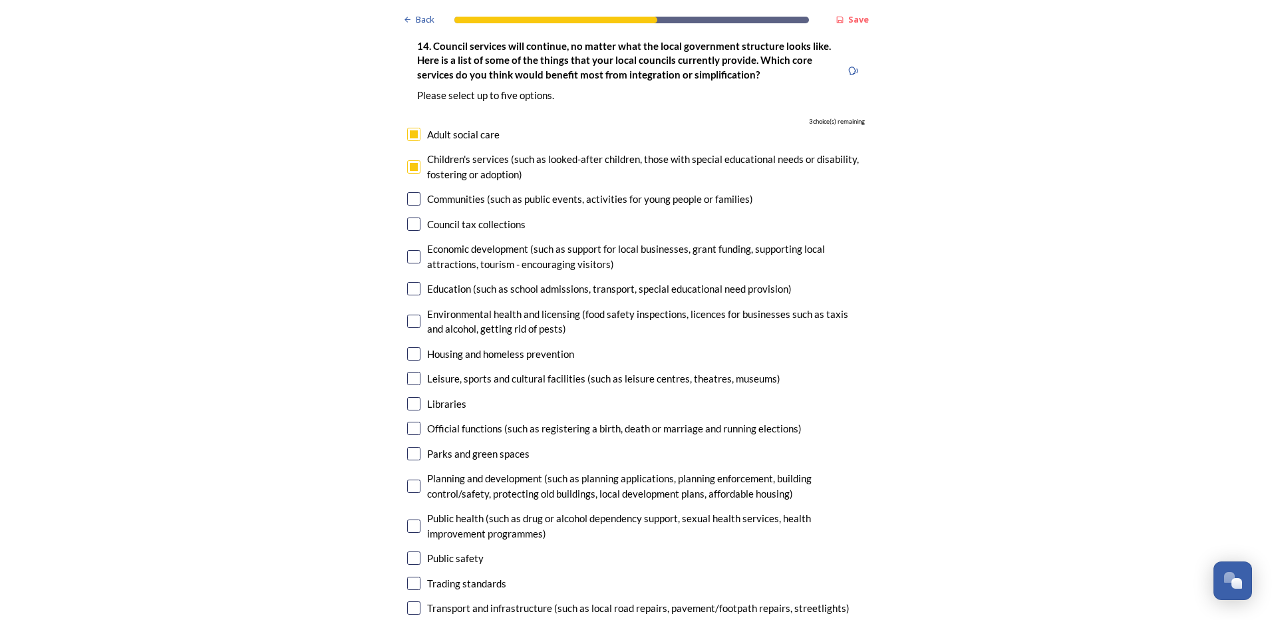
checkbox input "true"
click at [412, 218] on input "checkbox" at bounding box center [413, 224] width 13 height 13
checkbox input "true"
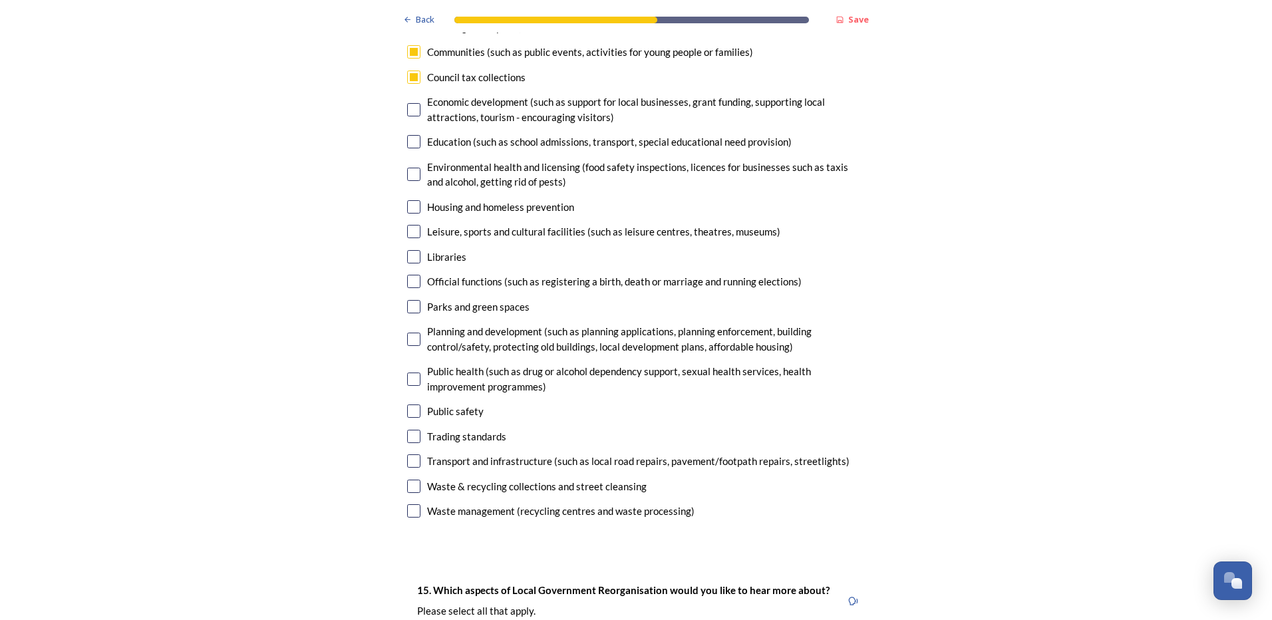
scroll to position [3193, 0]
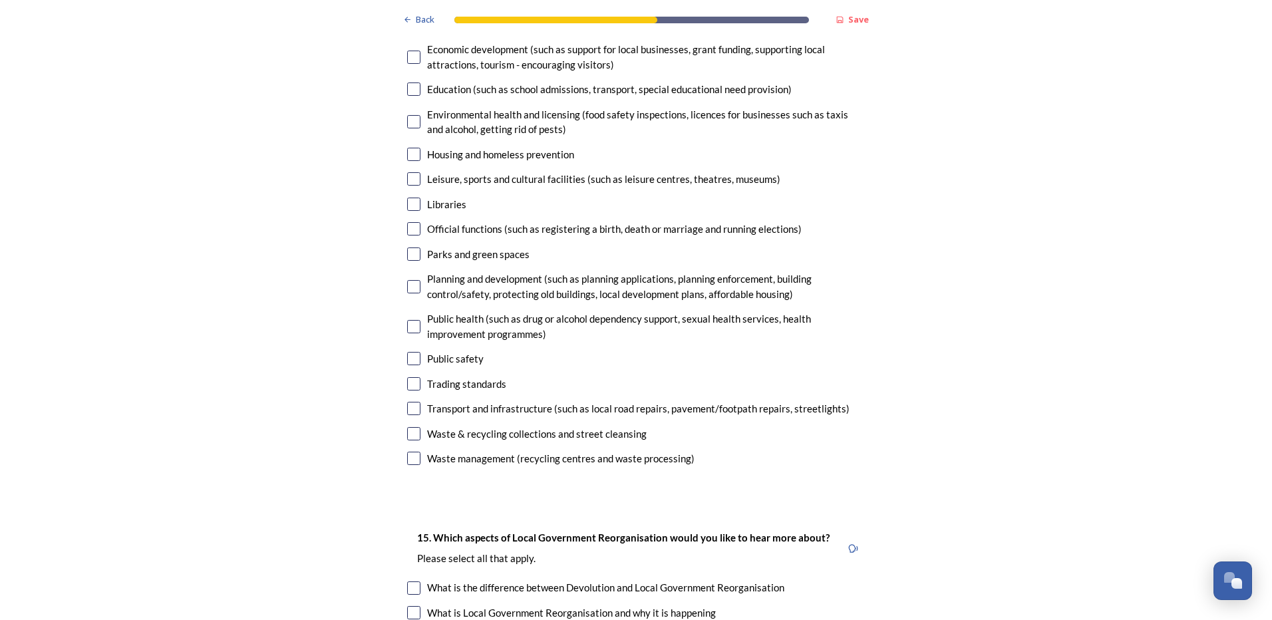
click at [407, 280] on input "checkbox" at bounding box center [413, 286] width 13 height 13
checkbox input "true"
click at [409, 352] on input "checkbox" at bounding box center [413, 358] width 13 height 13
click at [407, 352] on input "checkbox" at bounding box center [413, 358] width 13 height 13
click at [412, 352] on input "checkbox" at bounding box center [413, 358] width 13 height 13
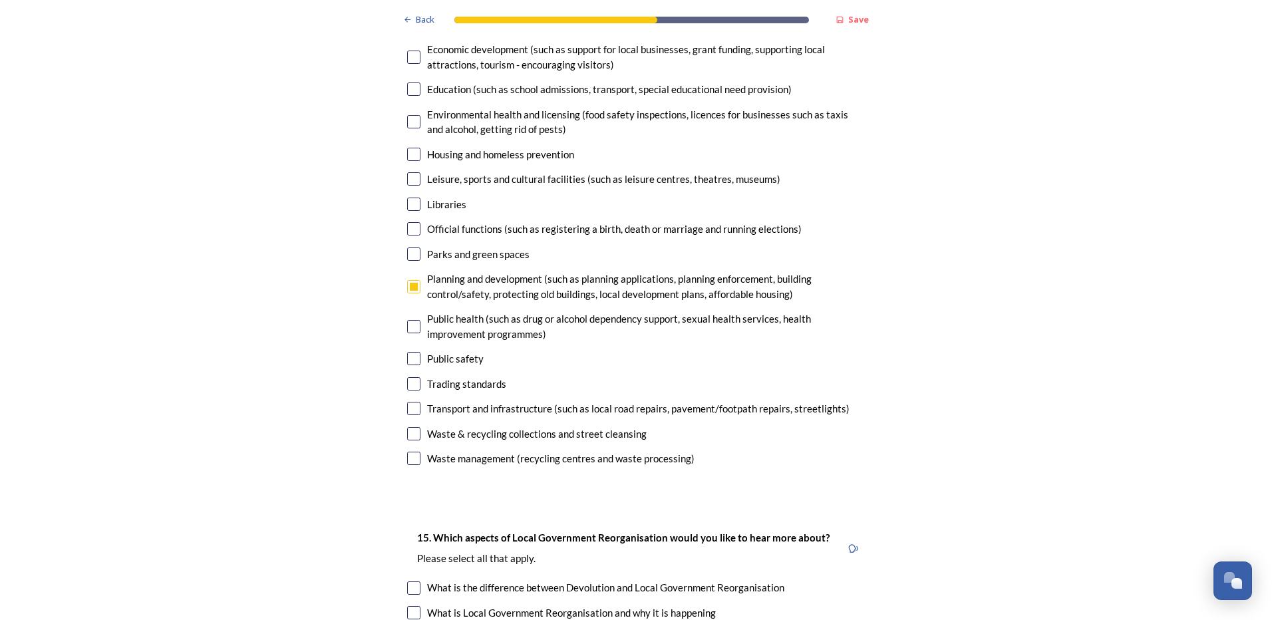
checkbox input "false"
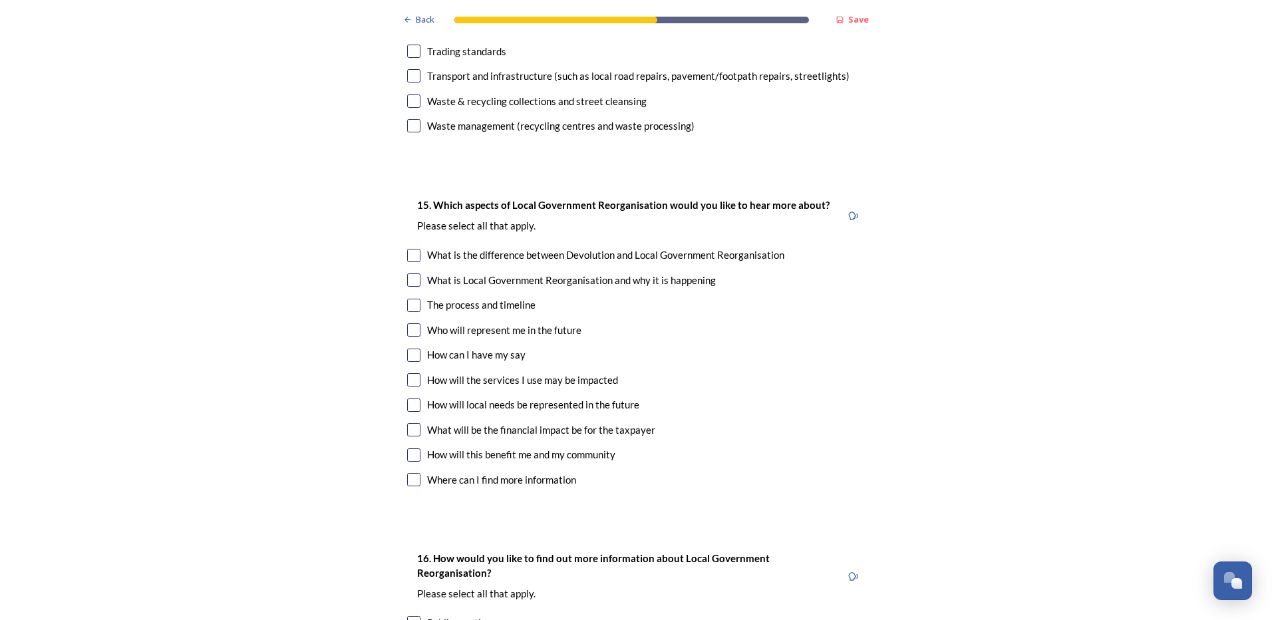
scroll to position [3592, 0]
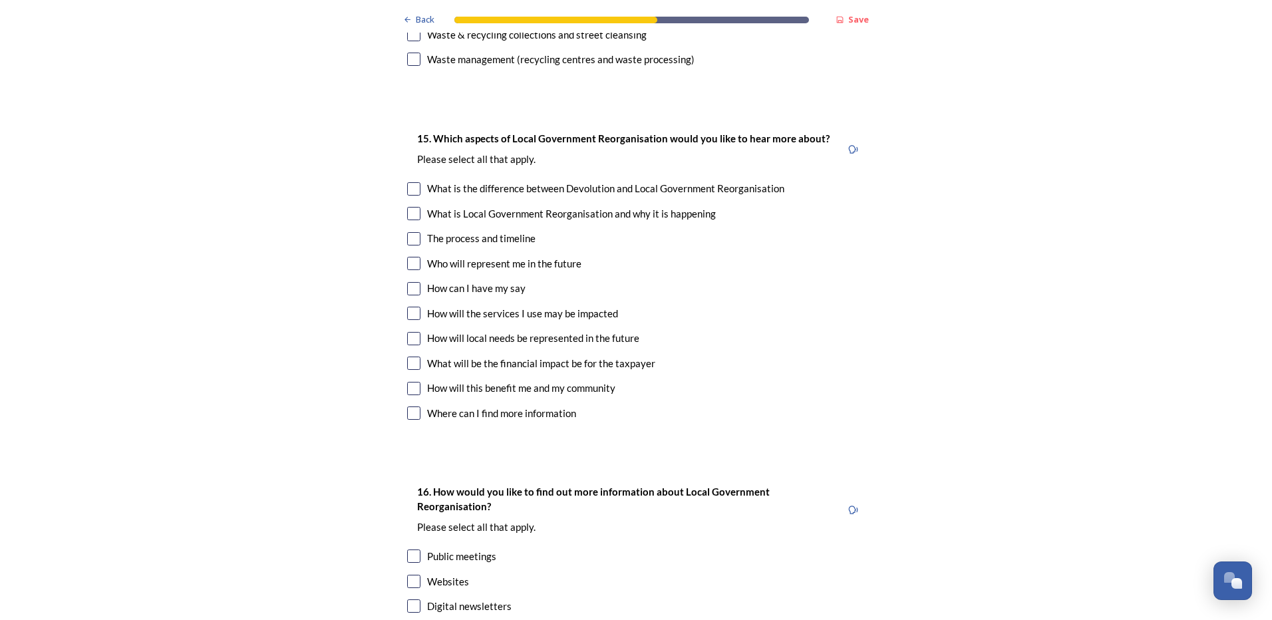
click at [407, 357] on input "checkbox" at bounding box center [413, 363] width 13 height 13
checkbox input "true"
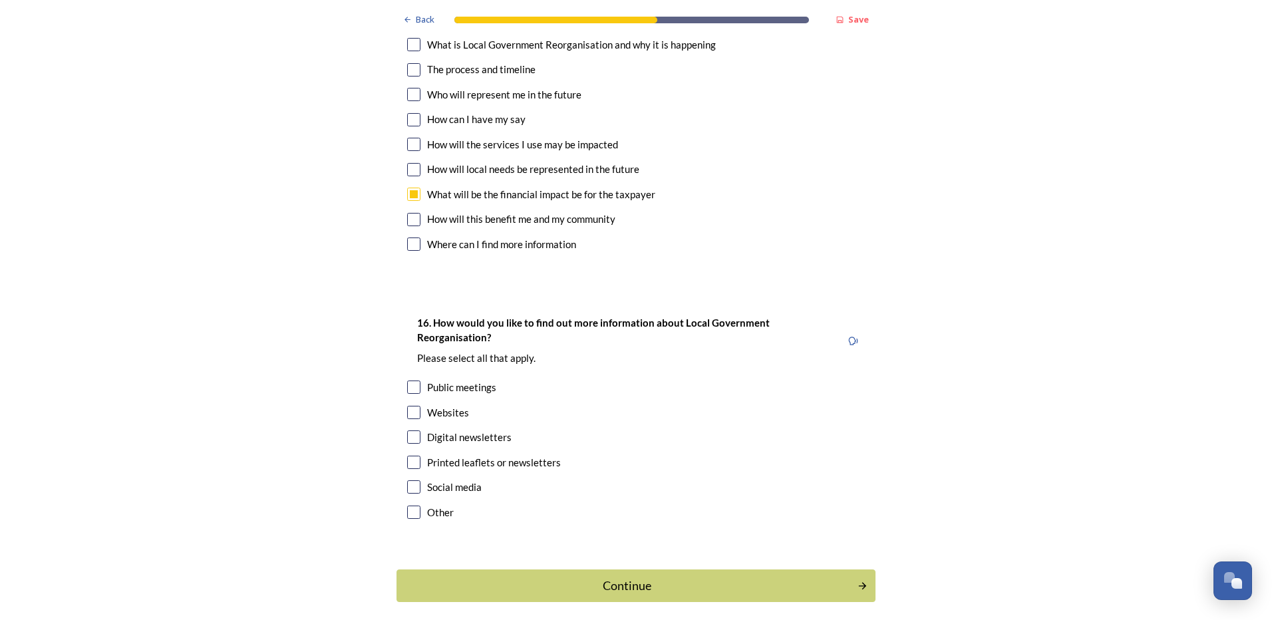
scroll to position [3781, 0]
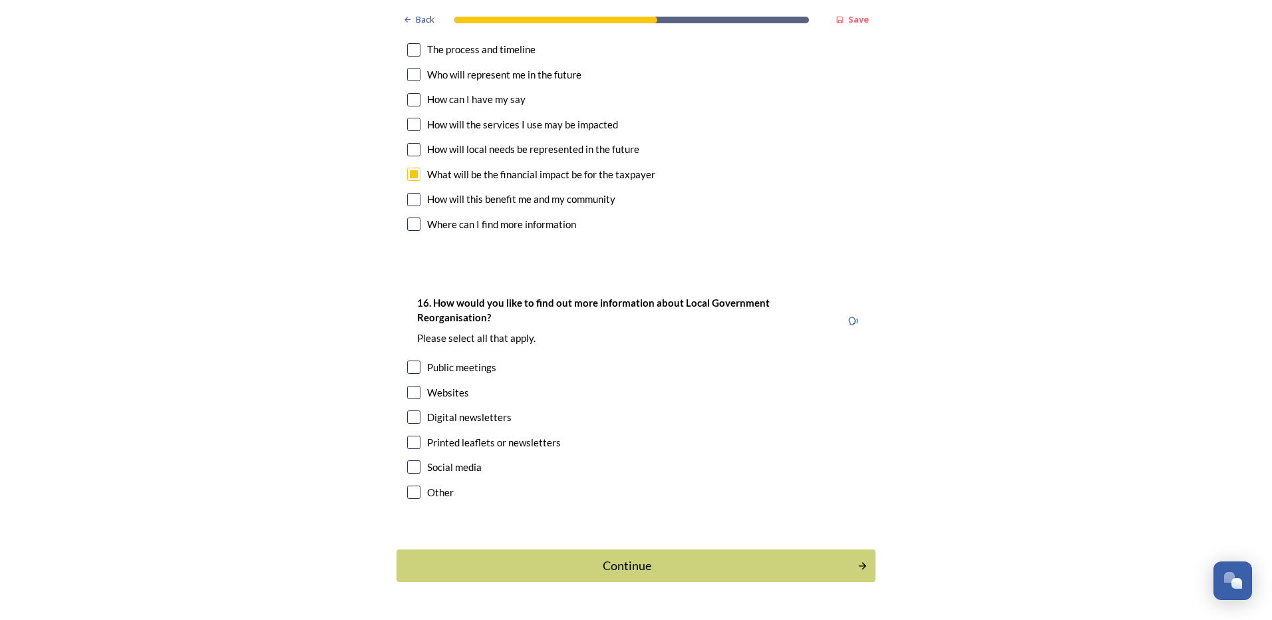
click at [407, 386] on input "checkbox" at bounding box center [413, 392] width 13 height 13
checkbox input "true"
click at [626, 557] on div "Continue" at bounding box center [627, 566] width 450 height 18
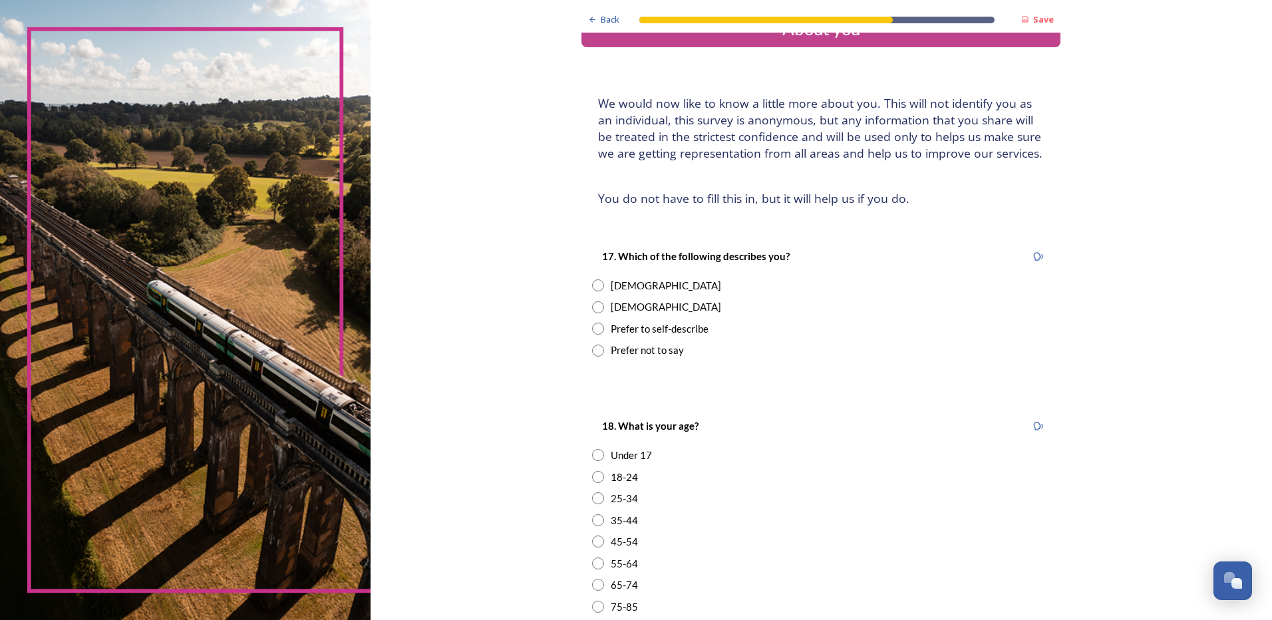
scroll to position [67, 0]
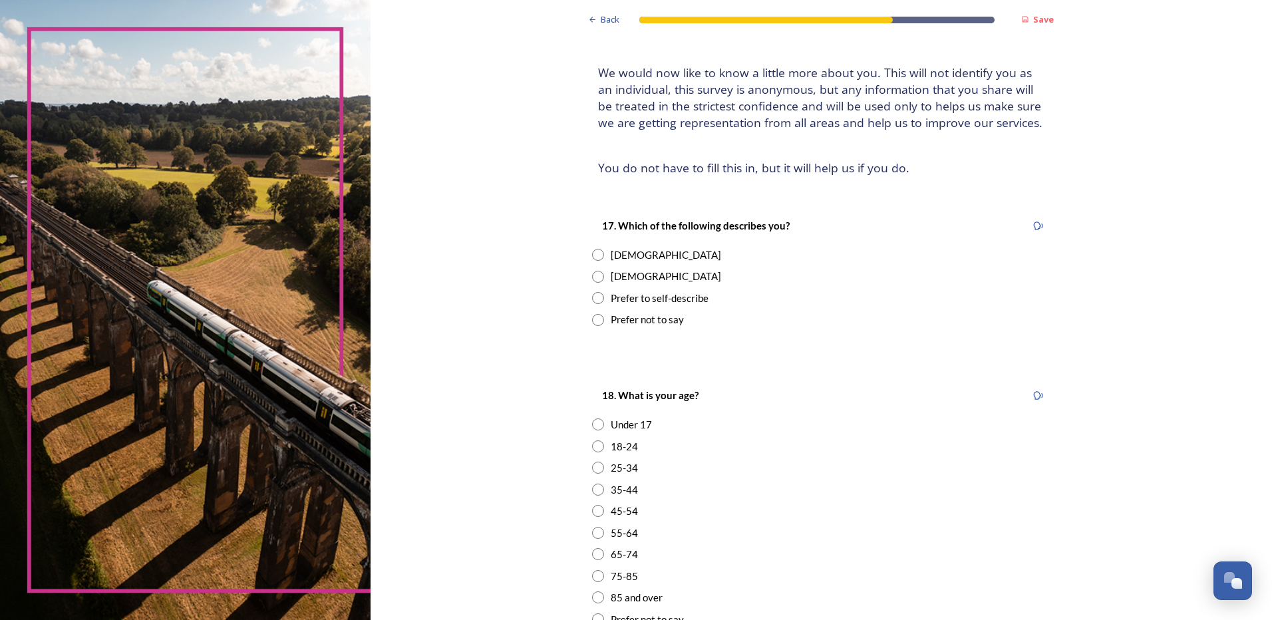
click at [594, 279] on input "radio" at bounding box center [598, 277] width 12 height 12
radio input "true"
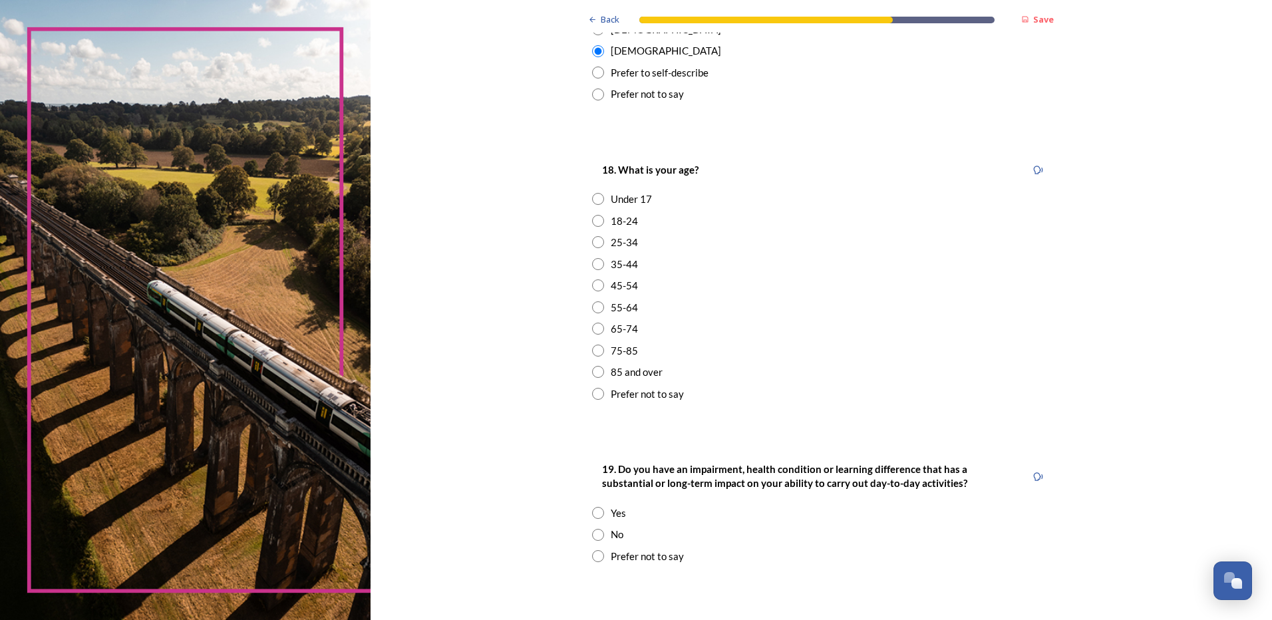
scroll to position [333, 0]
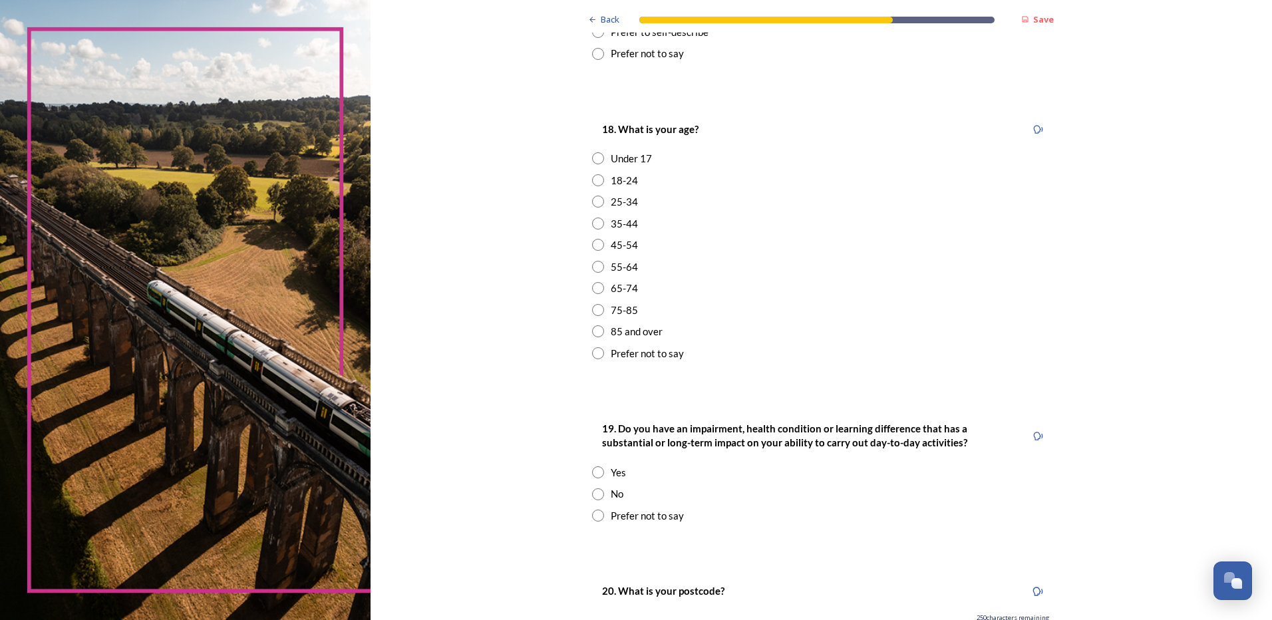
click at [593, 241] on input "radio" at bounding box center [598, 245] width 12 height 12
radio input "true"
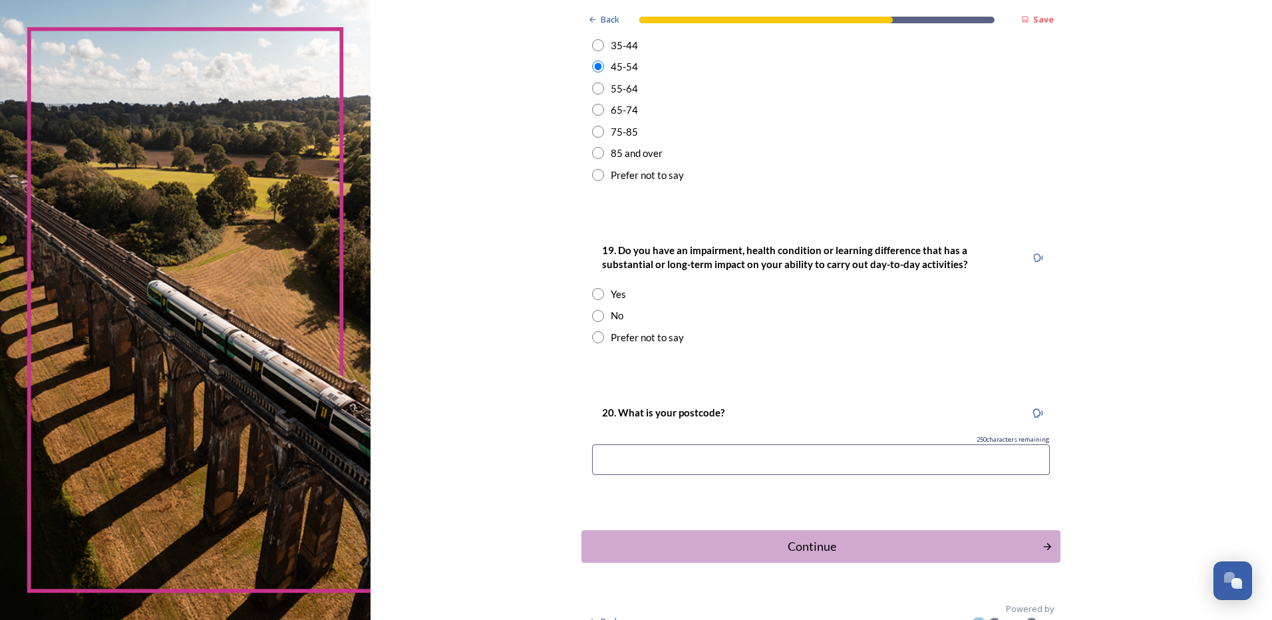
scroll to position [531, 0]
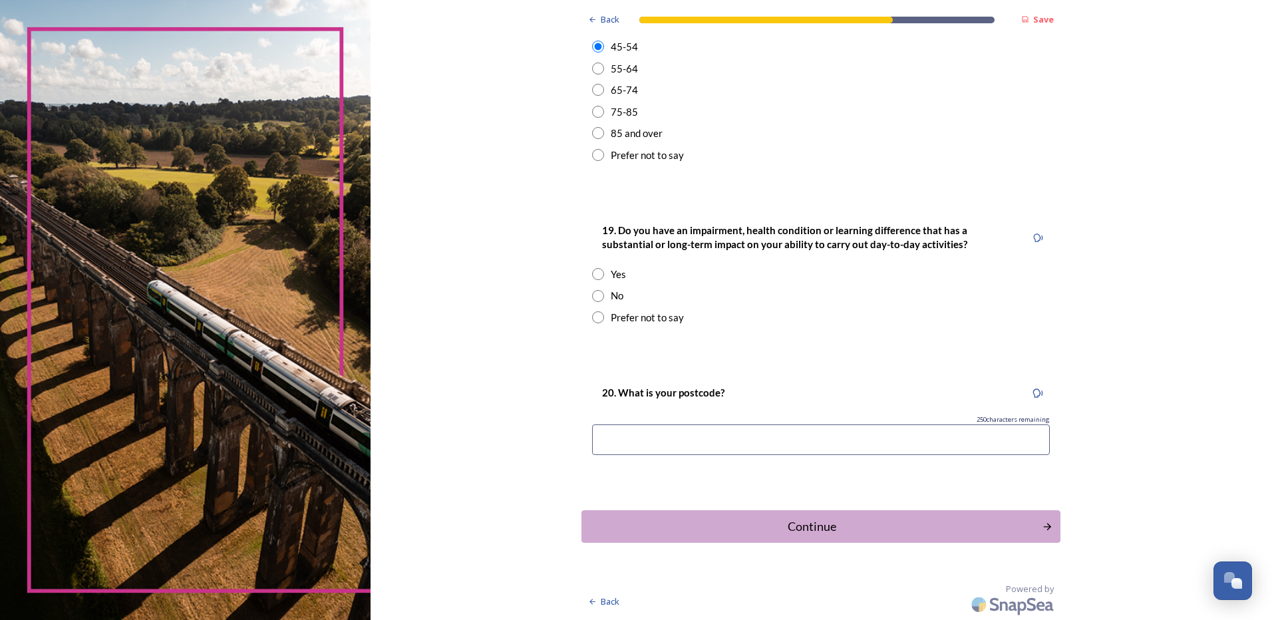
click at [596, 294] on input "radio" at bounding box center [598, 296] width 12 height 12
radio input "true"
click at [668, 436] on input at bounding box center [821, 439] width 458 height 31
type input "po18 8ay"
click at [857, 529] on div "Continue" at bounding box center [812, 527] width 450 height 18
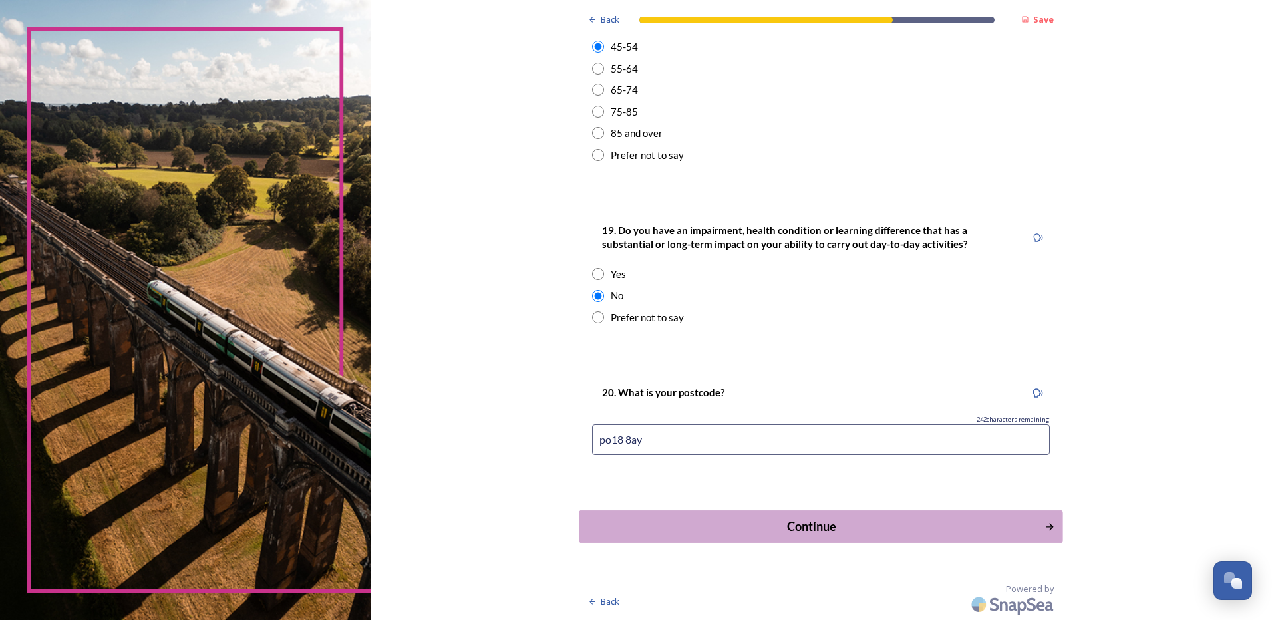
scroll to position [0, 0]
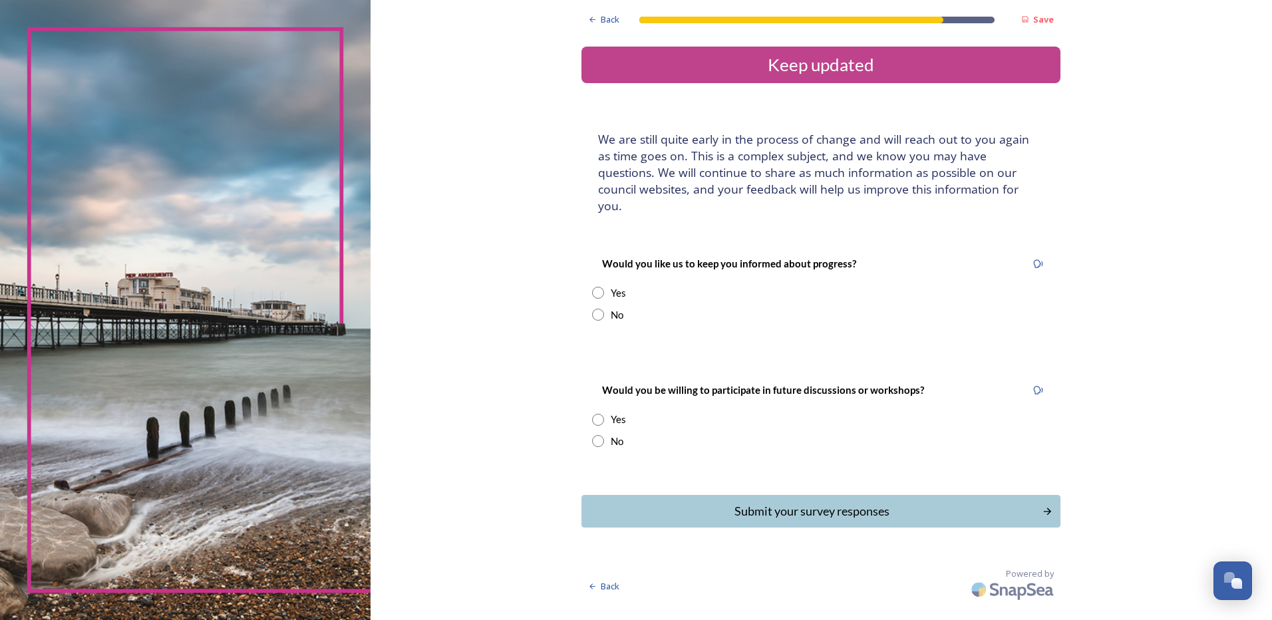
click at [597, 309] on input "radio" at bounding box center [598, 315] width 12 height 12
radio input "true"
click at [601, 414] on input "radio" at bounding box center [598, 420] width 12 height 12
radio input "true"
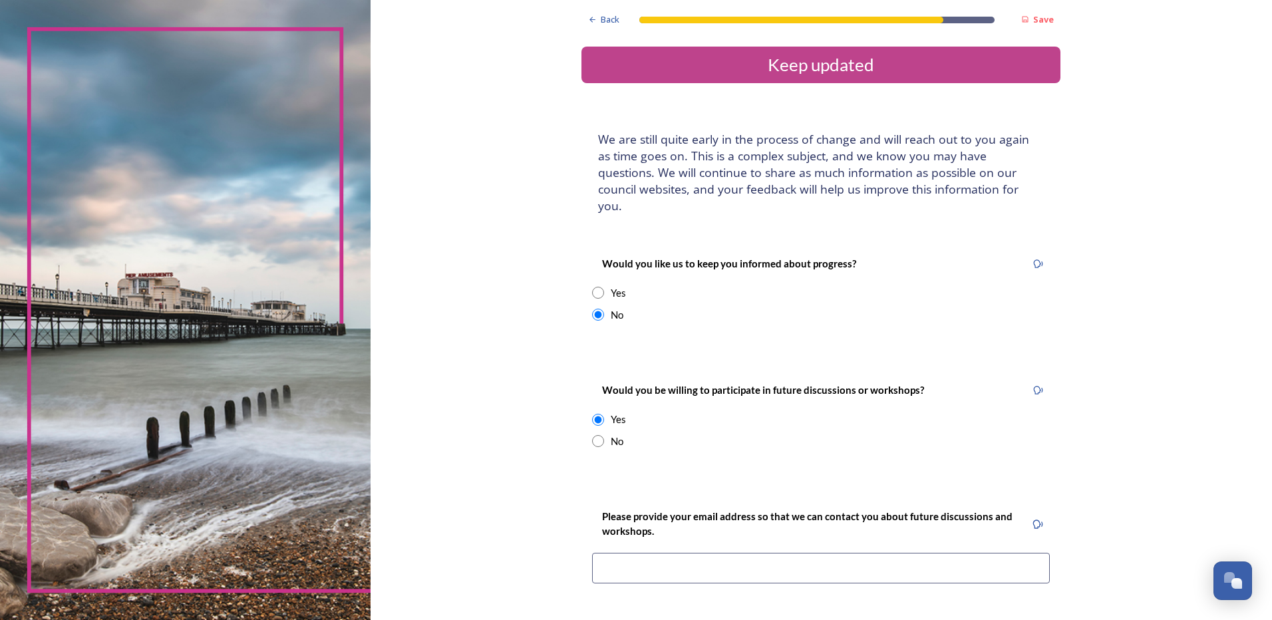
click at [593, 435] on input "radio" at bounding box center [598, 441] width 12 height 12
radio input "true"
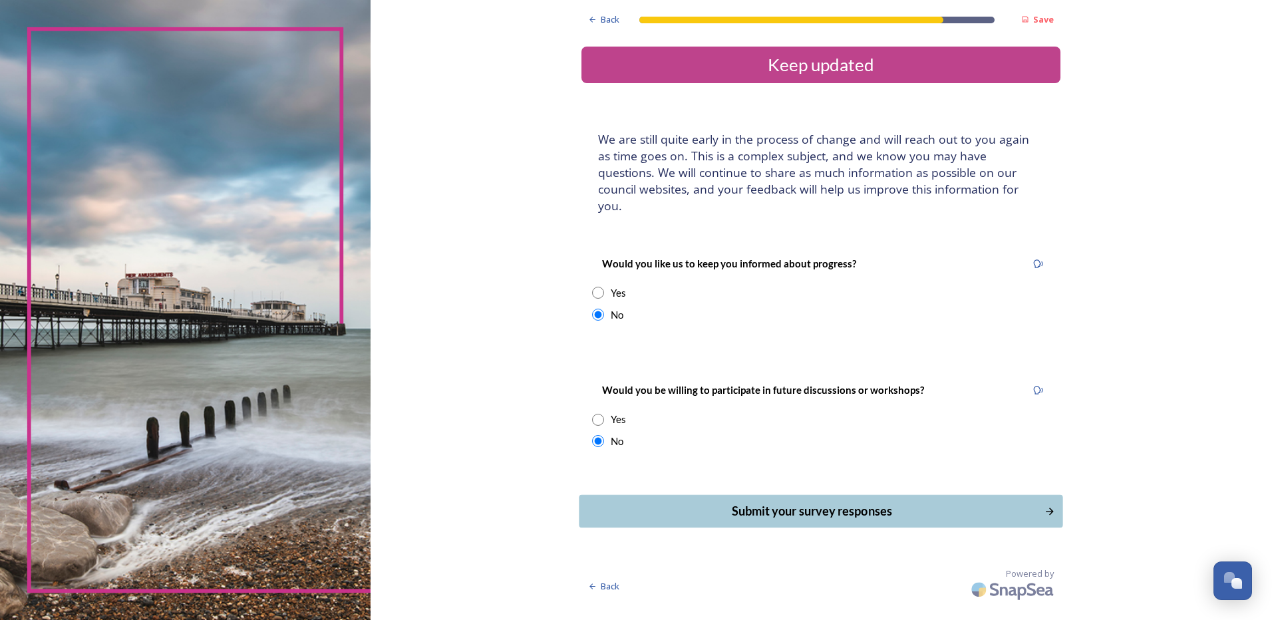
click at [722, 502] on div "Submit your survey responses" at bounding box center [812, 511] width 450 height 18
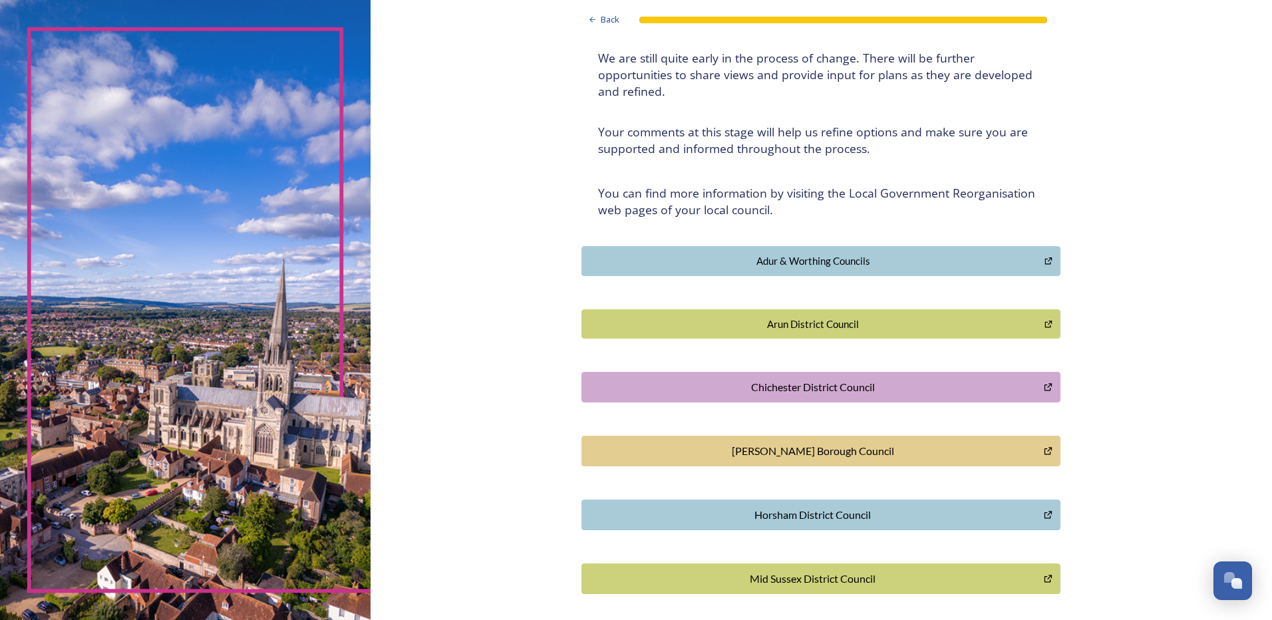
scroll to position [133, 0]
